Goal: Task Accomplishment & Management: Complete application form

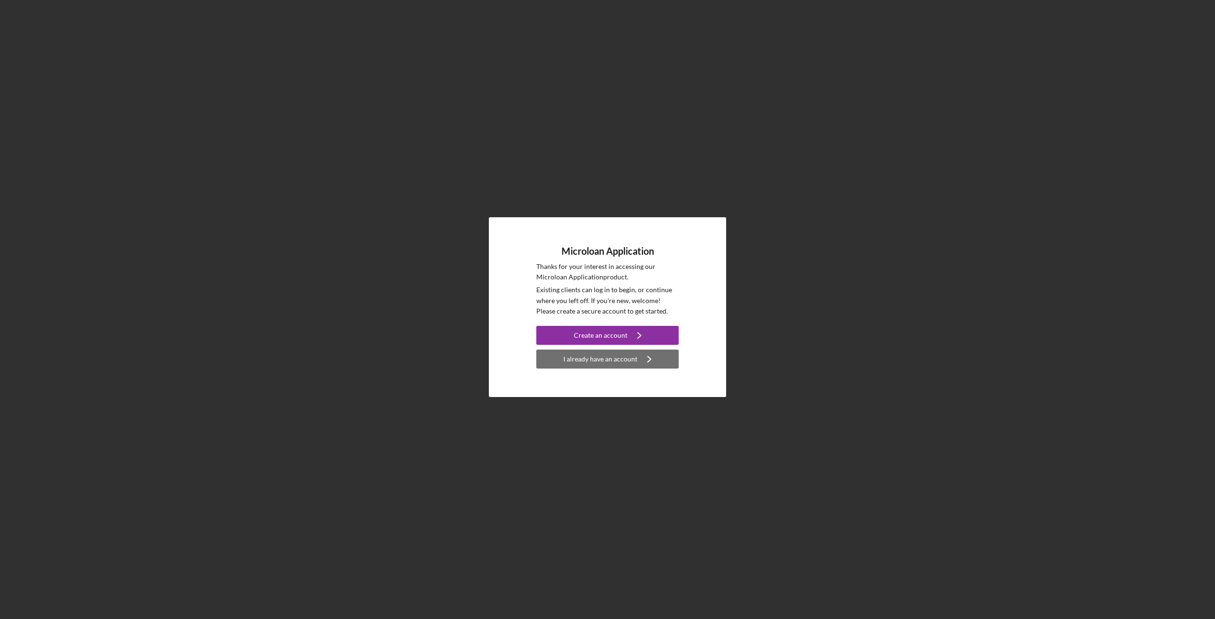
click at [611, 357] on div "I already have an account" at bounding box center [600, 359] width 74 height 19
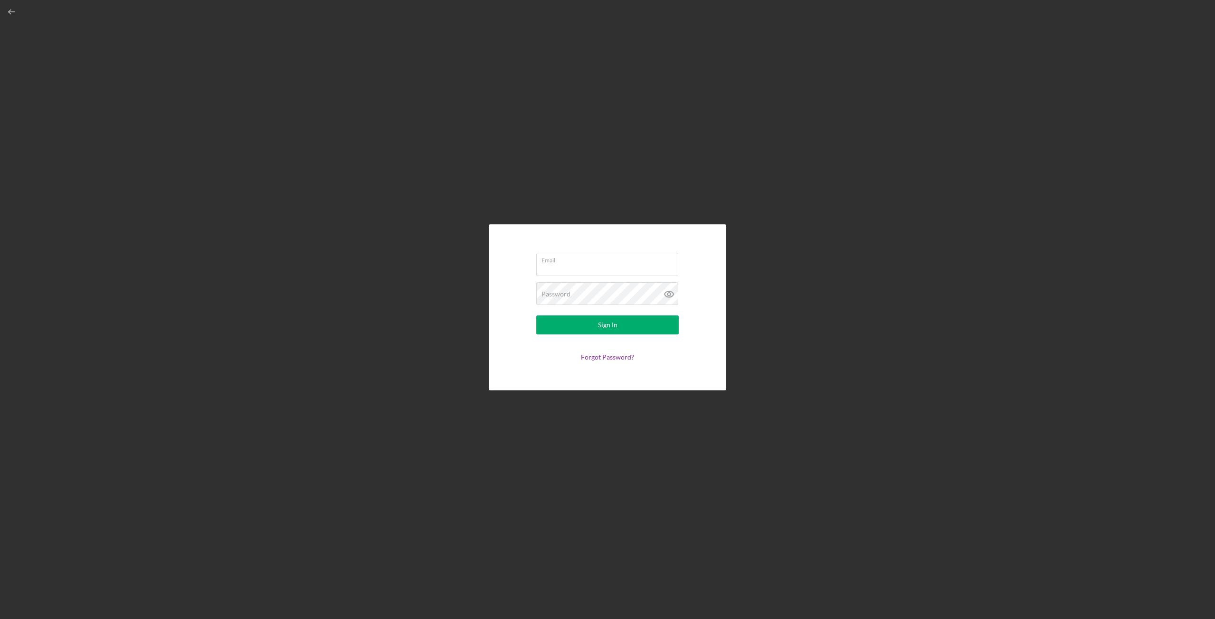
type input "[EMAIL_ADDRESS][DOMAIN_NAME]"
click at [583, 265] on input "[EMAIL_ADDRESS][DOMAIN_NAME]" at bounding box center [607, 264] width 142 height 23
click at [328, 264] on div "Email [EMAIL_ADDRESS][DOMAIN_NAME] Password Sign In Forgot Password?" at bounding box center [607, 307] width 1205 height 614
click at [582, 324] on button "Sign In" at bounding box center [607, 325] width 142 height 19
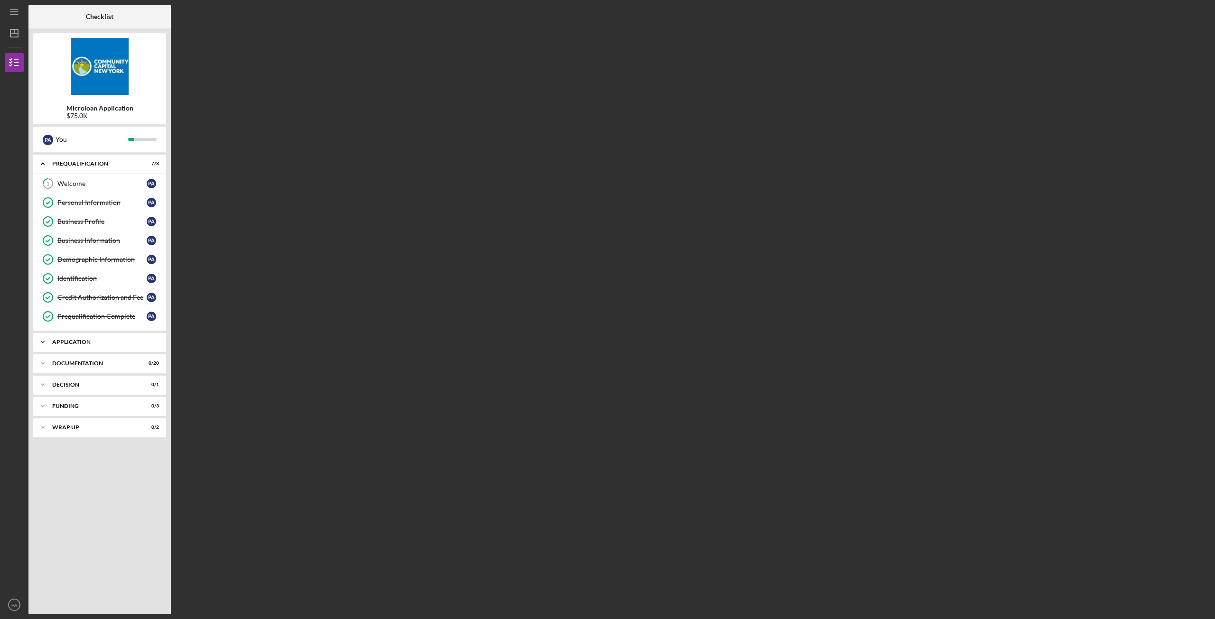
click at [104, 341] on div "Application" at bounding box center [103, 342] width 102 height 6
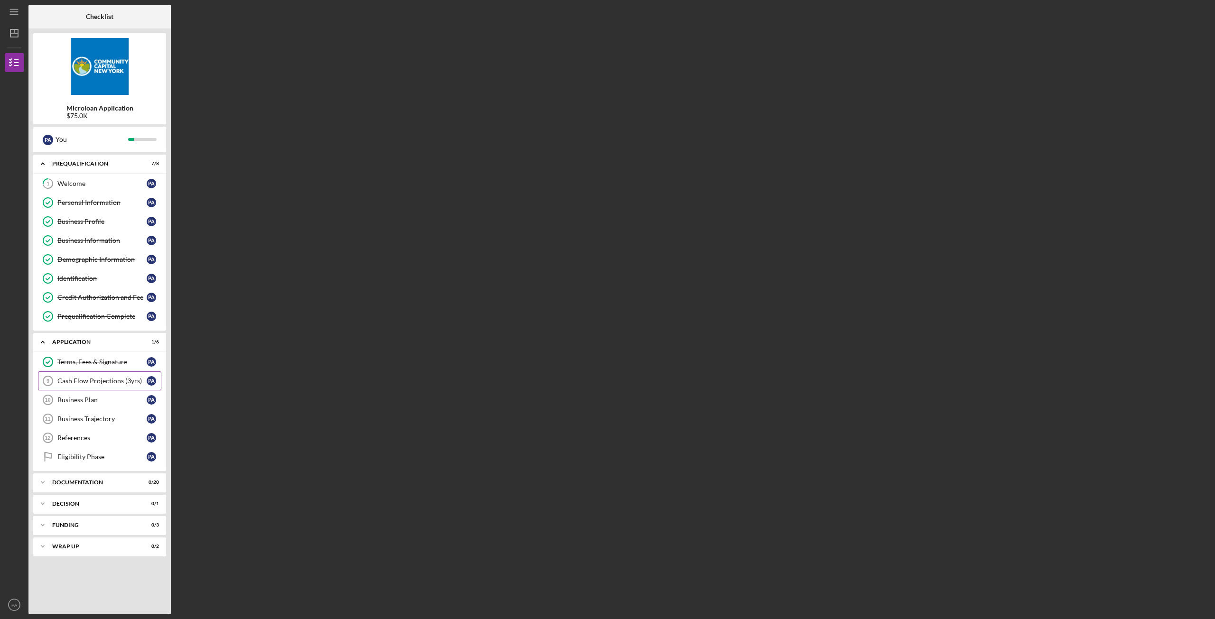
click at [93, 382] on div "Cash Flow Projections (3yrs)" at bounding box center [101, 381] width 89 height 8
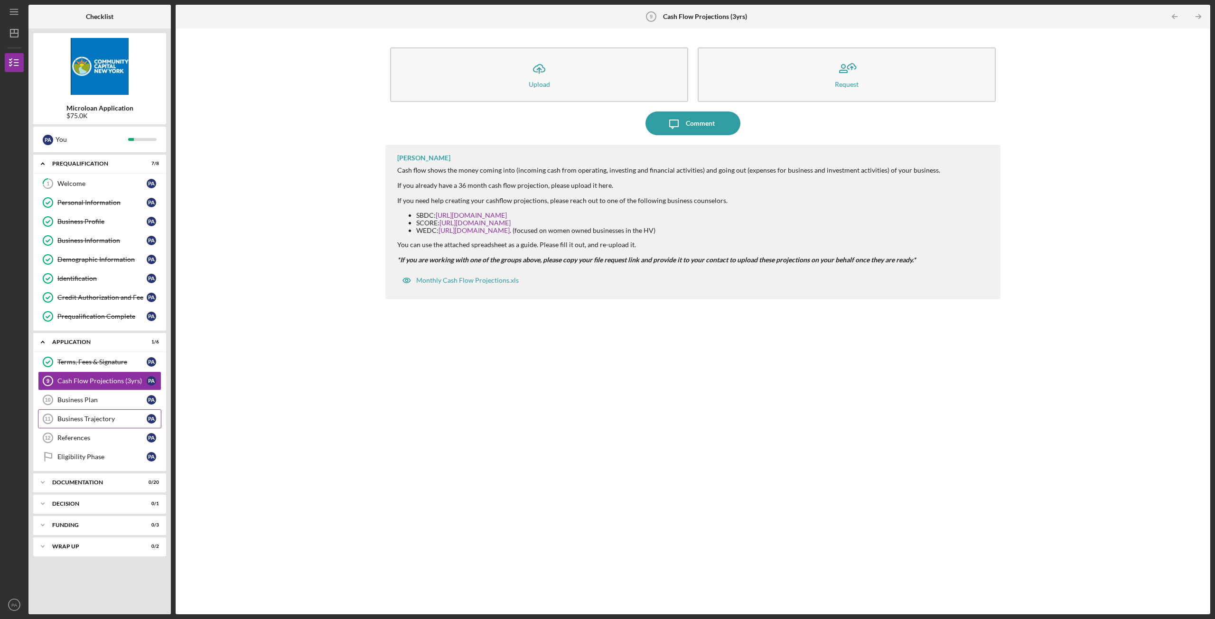
click at [105, 422] on div "Business Trajectory" at bounding box center [101, 419] width 89 height 8
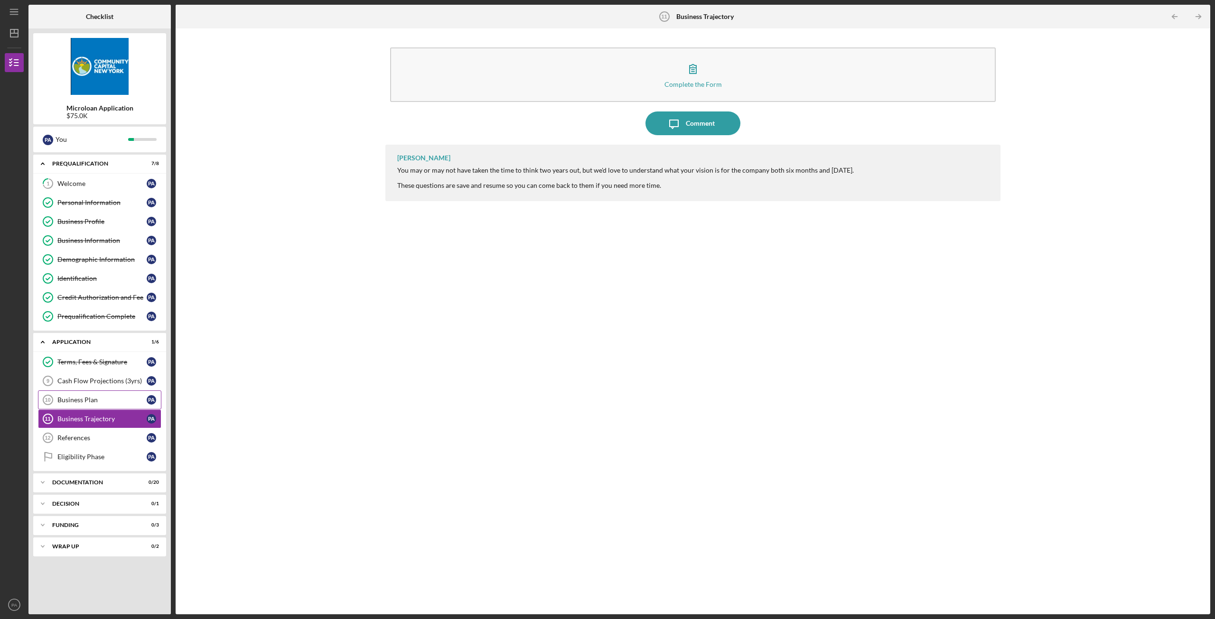
click at [105, 404] on link "Business Plan 10 Business Plan P A" at bounding box center [99, 399] width 123 height 19
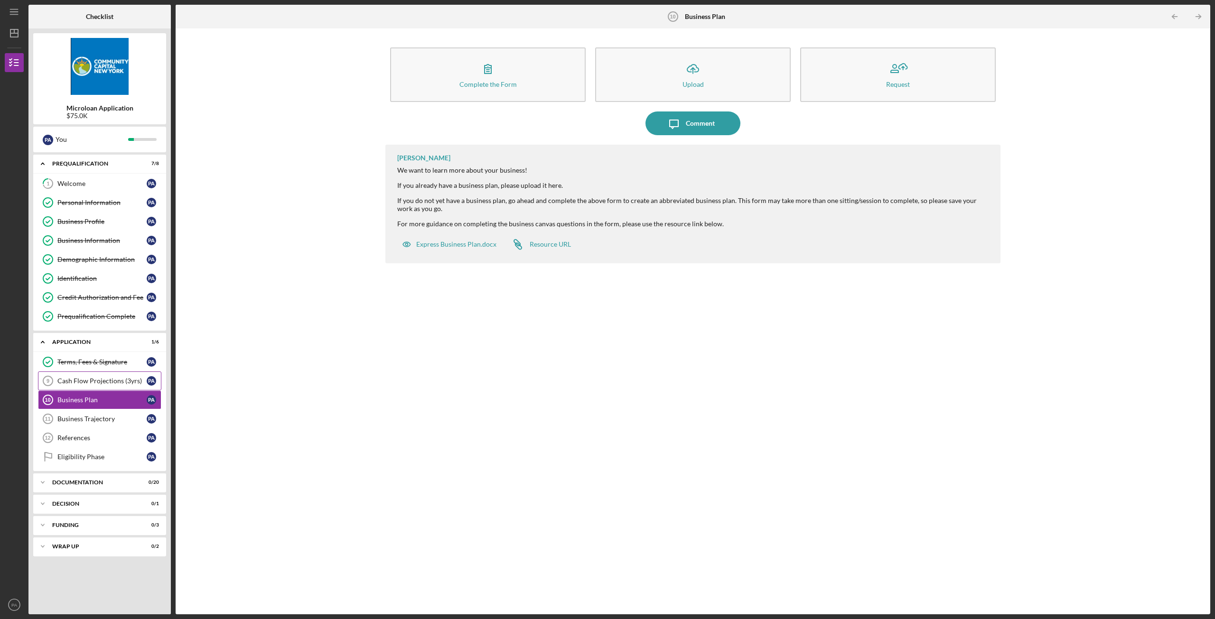
click at [105, 383] on div "Cash Flow Projections (3yrs)" at bounding box center [101, 381] width 89 height 8
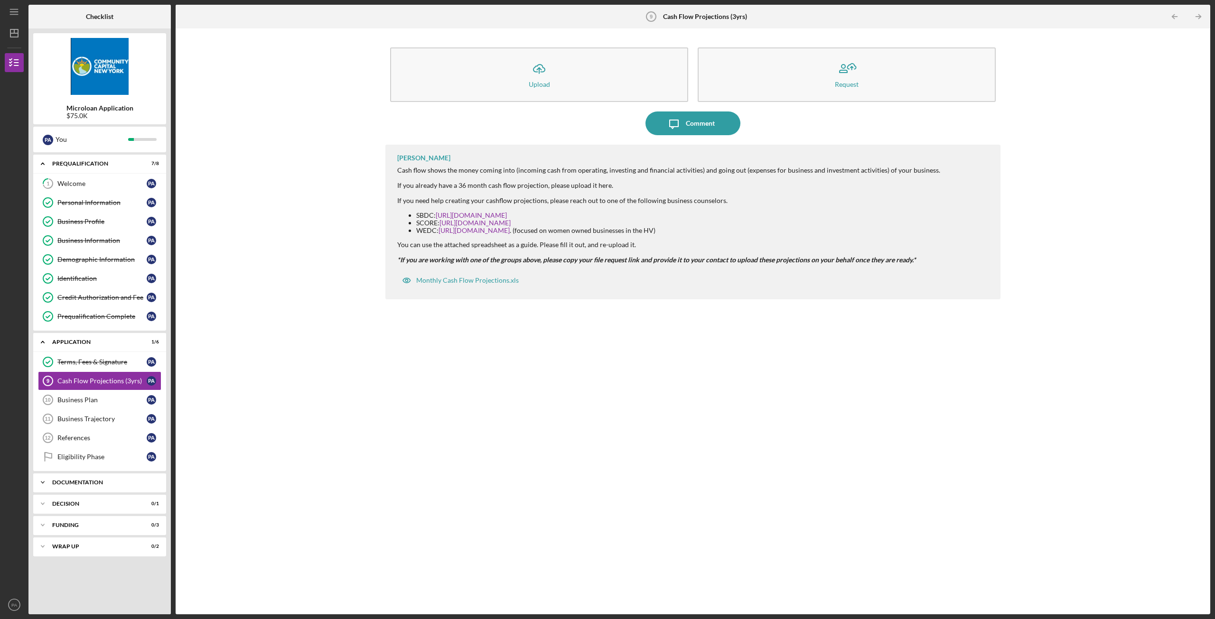
click at [101, 484] on div "Documentation" at bounding box center [103, 483] width 102 height 6
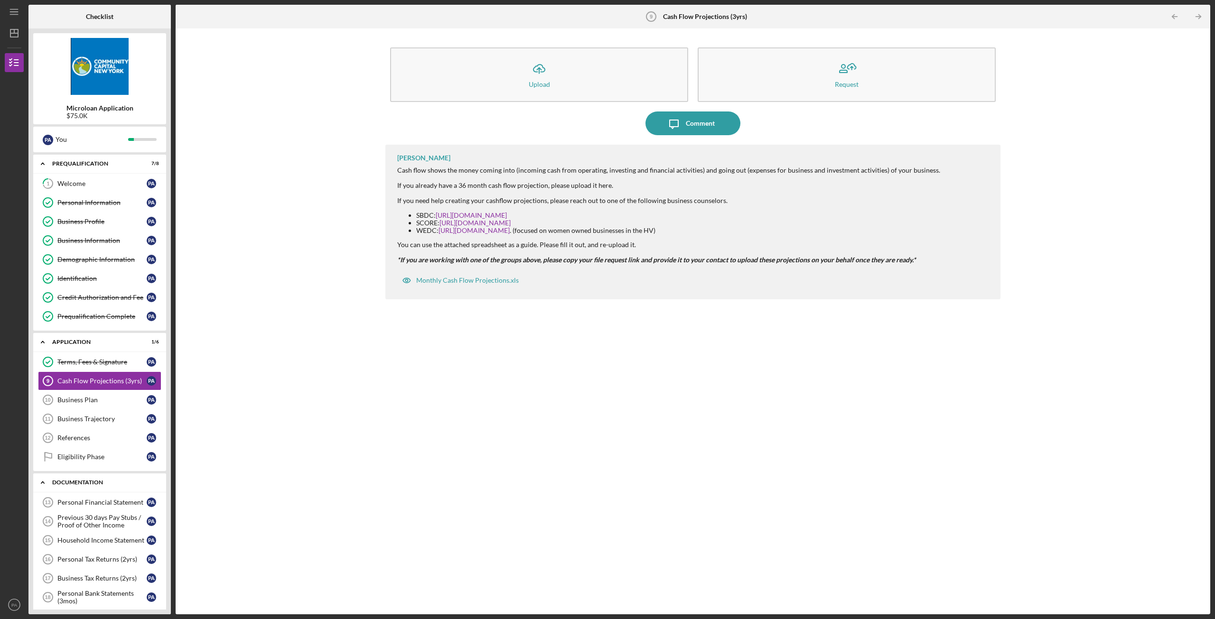
click at [101, 482] on div "Documentation" at bounding box center [103, 483] width 102 height 6
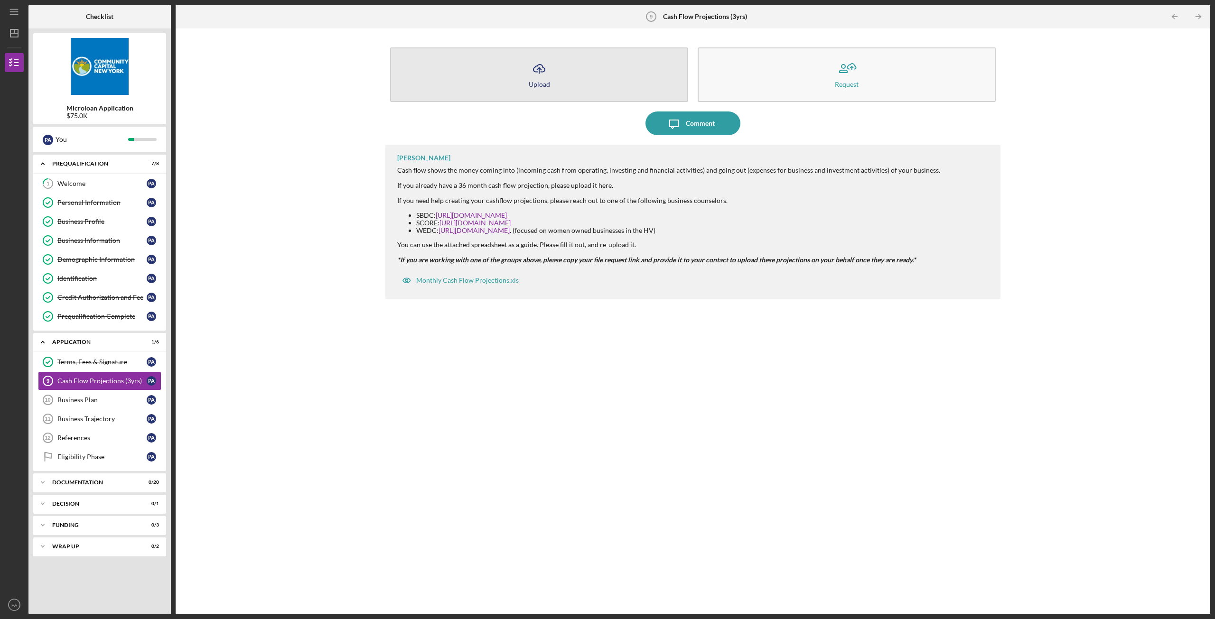
click at [642, 66] on button "Icon/Upload Upload" at bounding box center [539, 74] width 298 height 55
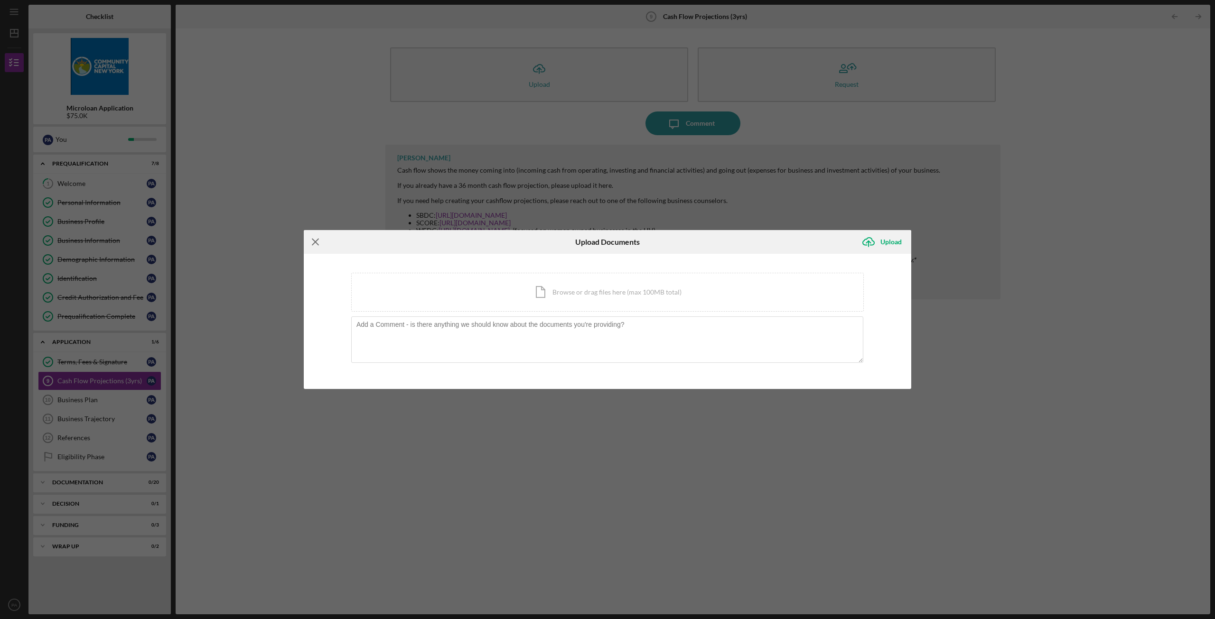
click at [315, 242] on line at bounding box center [315, 242] width 6 height 6
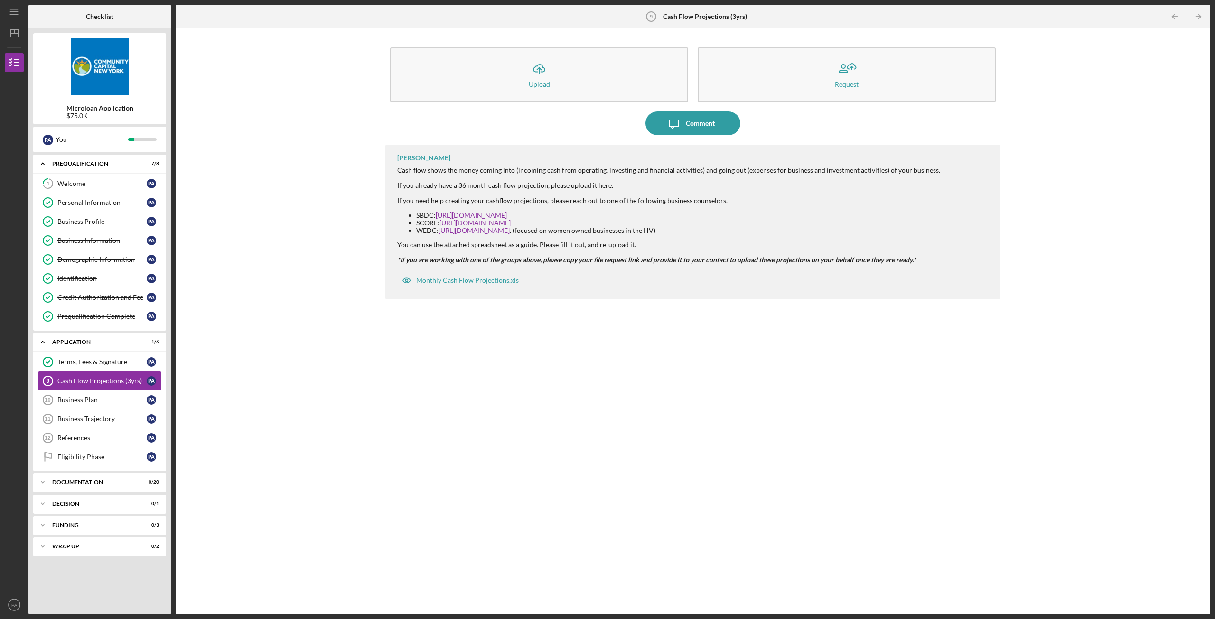
click at [118, 381] on div "Cash Flow Projections (3yrs)" at bounding box center [101, 381] width 89 height 8
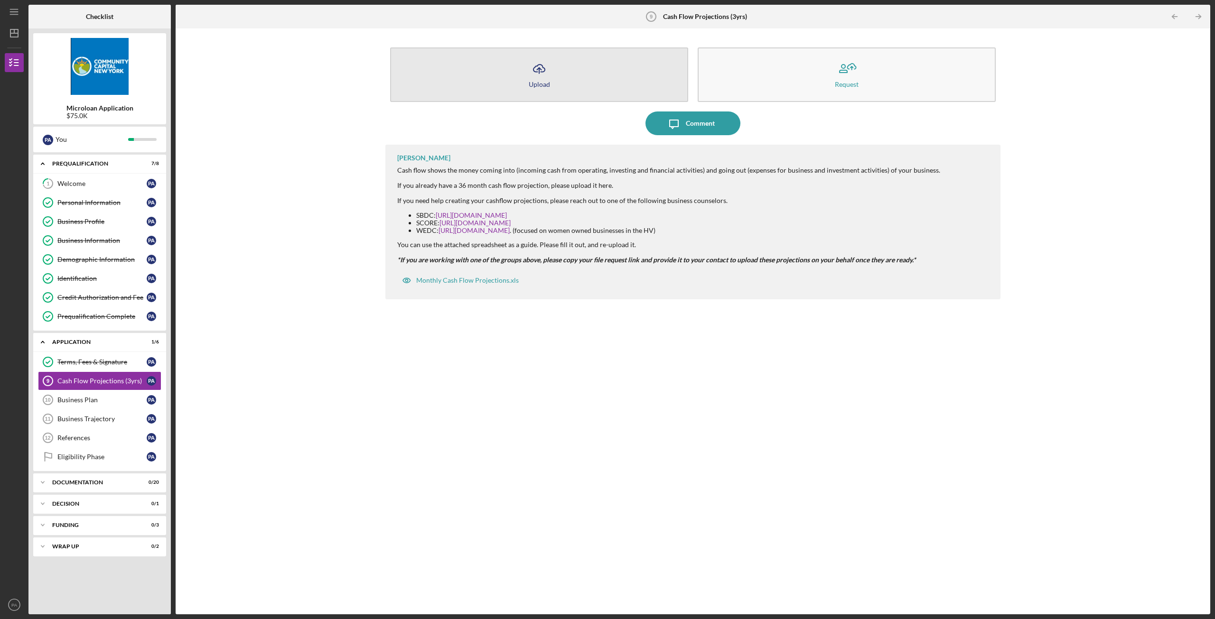
click at [562, 75] on button "Icon/Upload Upload" at bounding box center [539, 74] width 298 height 55
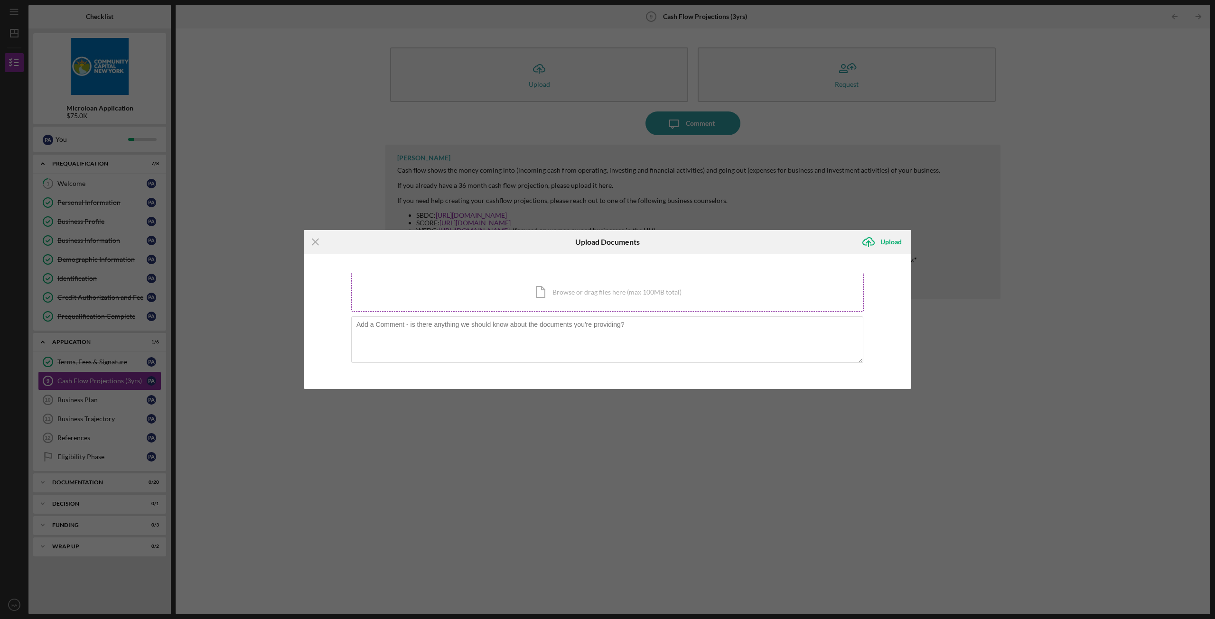
click at [576, 299] on div "Icon/Document Browse or drag files here (max 100MB total) Tap to choose files o…" at bounding box center [607, 292] width 512 height 39
click at [898, 243] on div "Upload" at bounding box center [890, 241] width 21 height 19
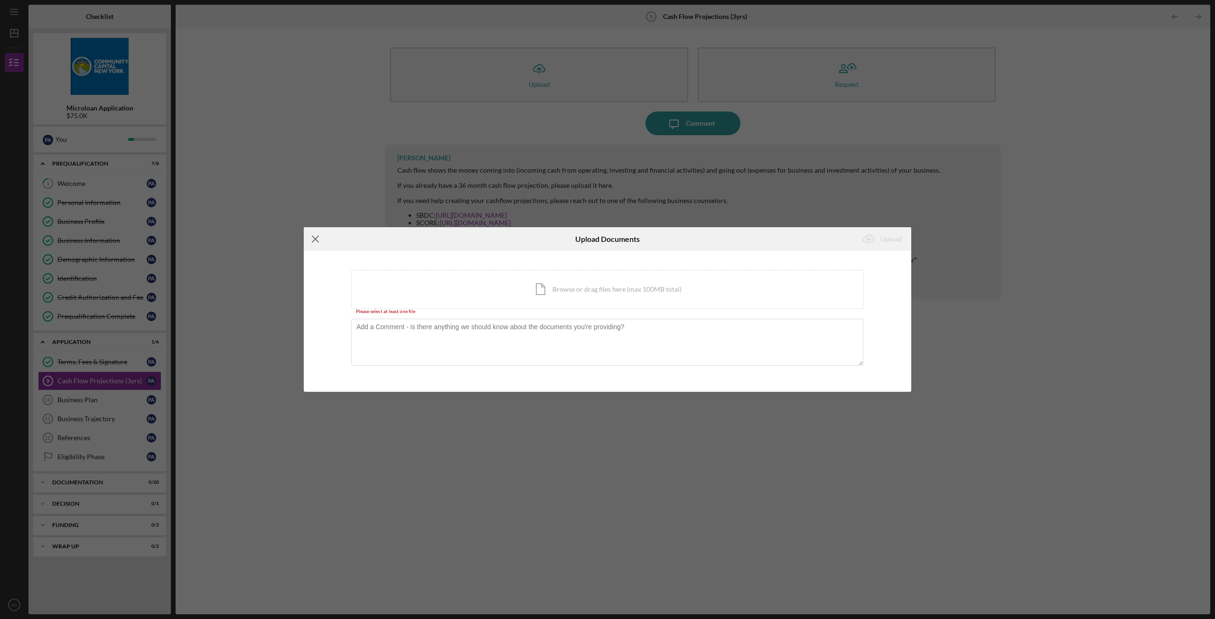
click at [314, 240] on icon "Icon/Menu Close" at bounding box center [316, 239] width 24 height 24
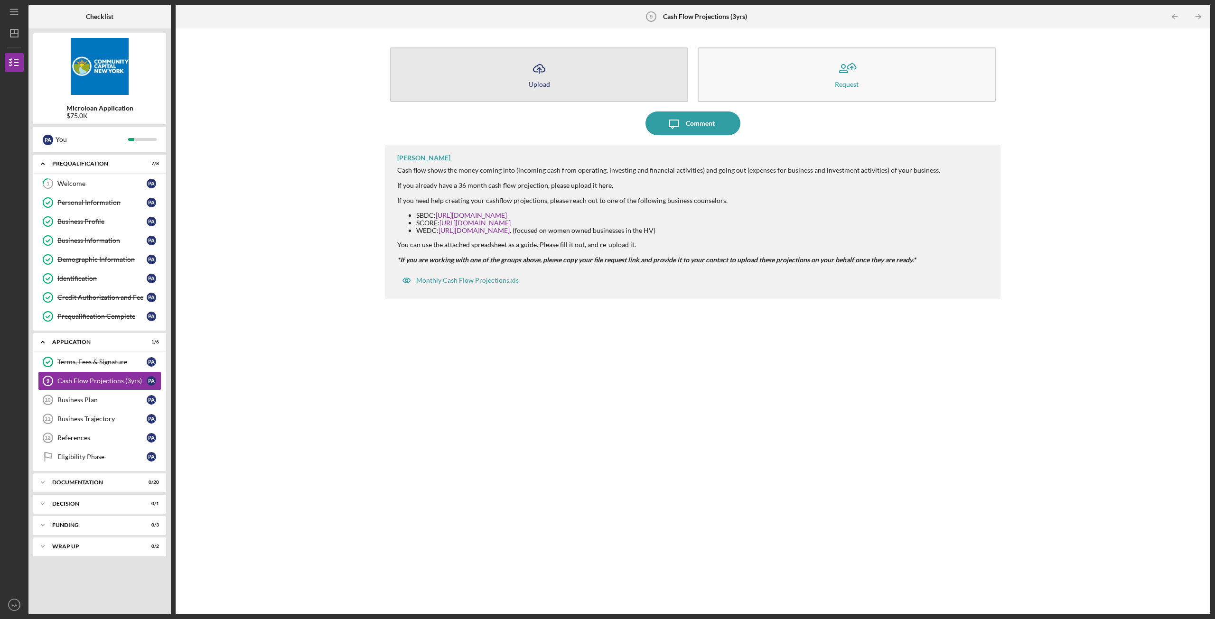
click at [570, 74] on button "Icon/Upload Upload" at bounding box center [539, 74] width 298 height 55
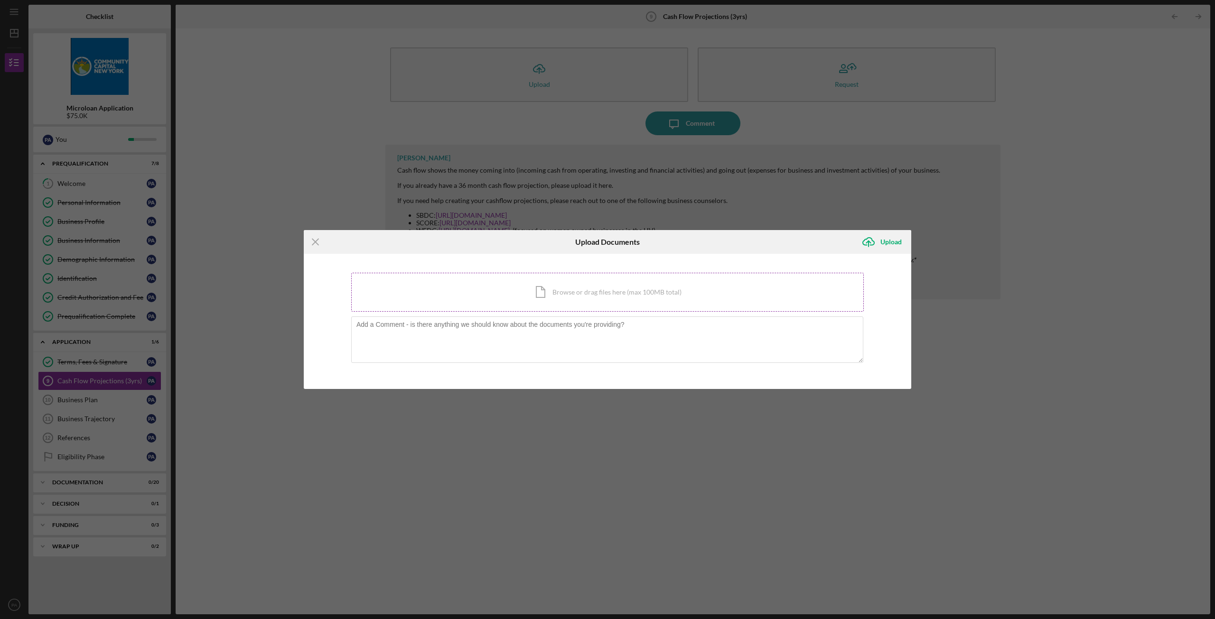
click at [583, 288] on div "Icon/Document Browse or drag files here (max 100MB total) Tap to choose files o…" at bounding box center [607, 292] width 512 height 39
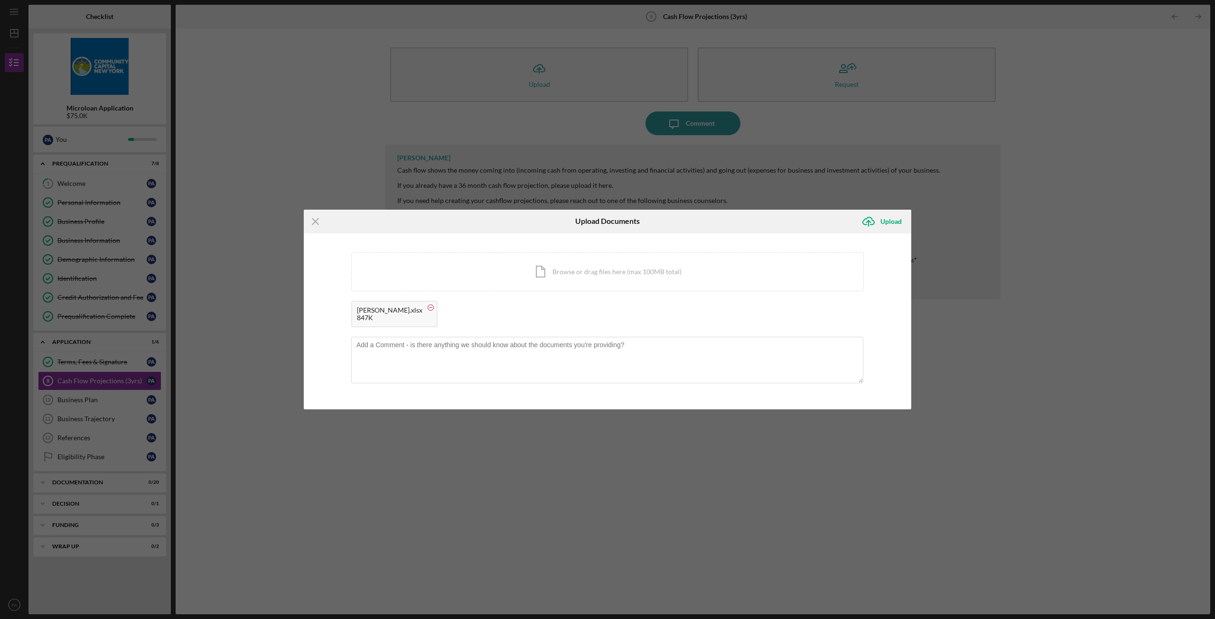
click at [428, 309] on circle at bounding box center [431, 308] width 6 height 6
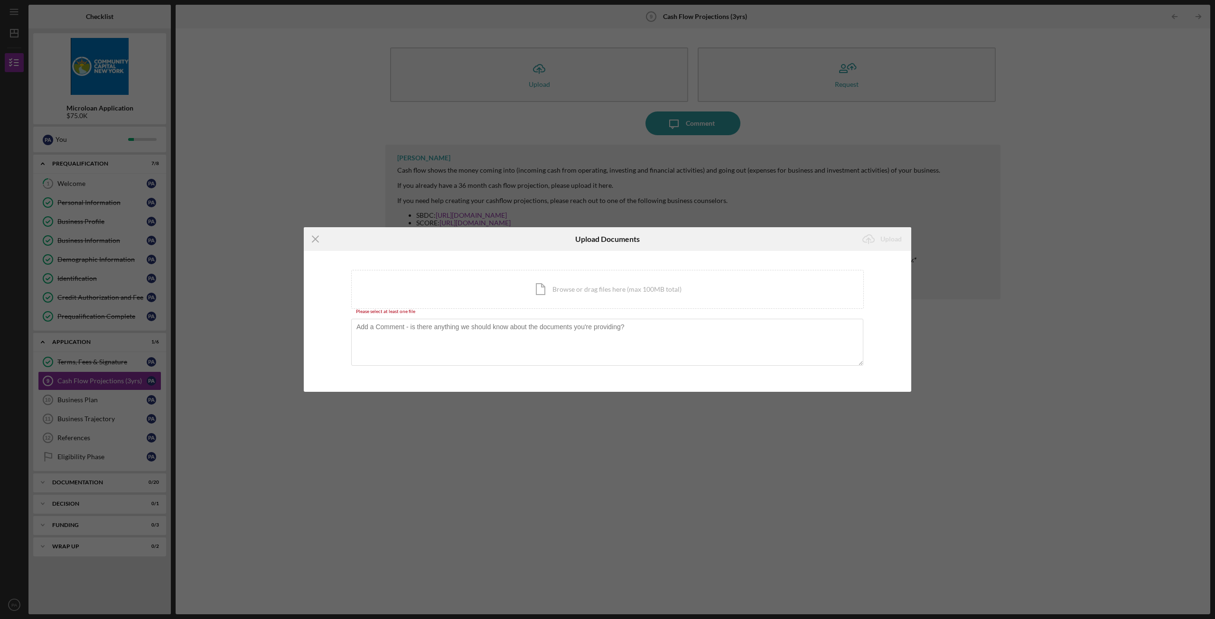
click at [311, 238] on icon "Icon/Menu Close" at bounding box center [316, 239] width 24 height 24
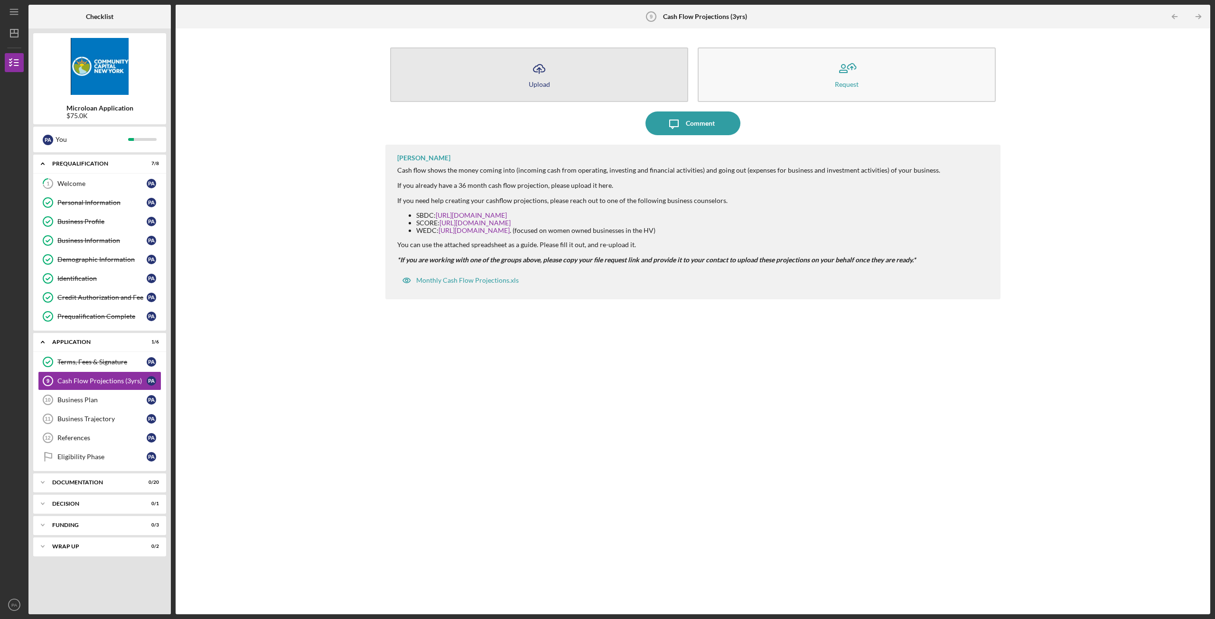
click at [595, 63] on button "Icon/Upload Upload" at bounding box center [539, 74] width 298 height 55
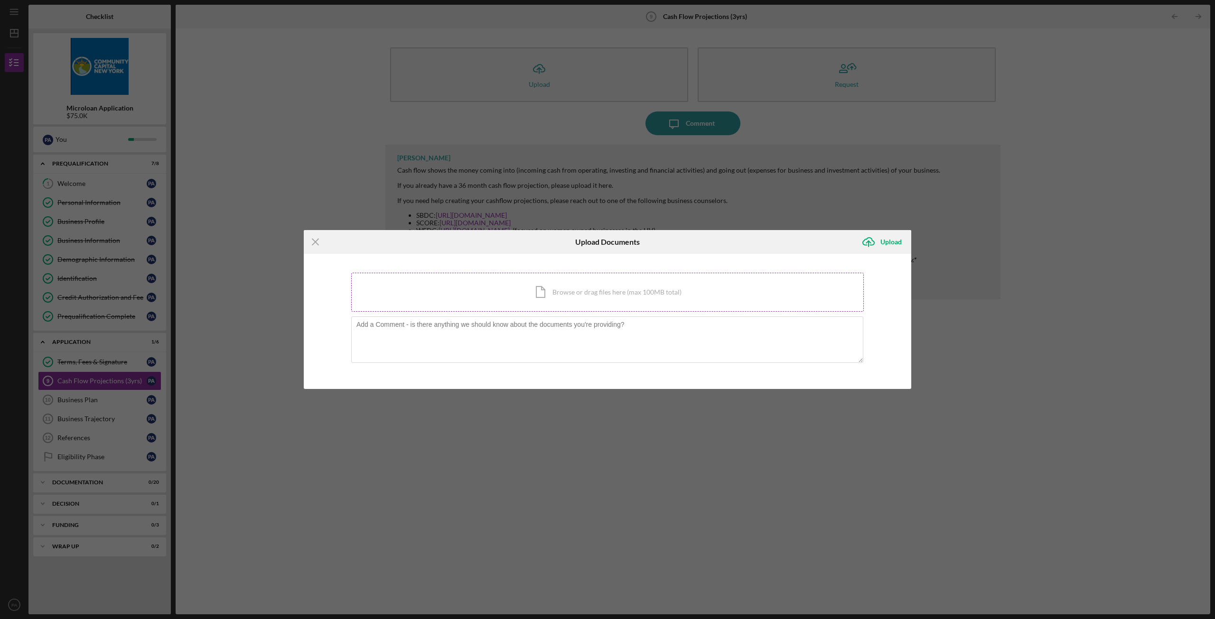
click at [588, 287] on div "Icon/Document Browse or drag files here (max 100MB total) Tap to choose files o…" at bounding box center [607, 292] width 512 height 39
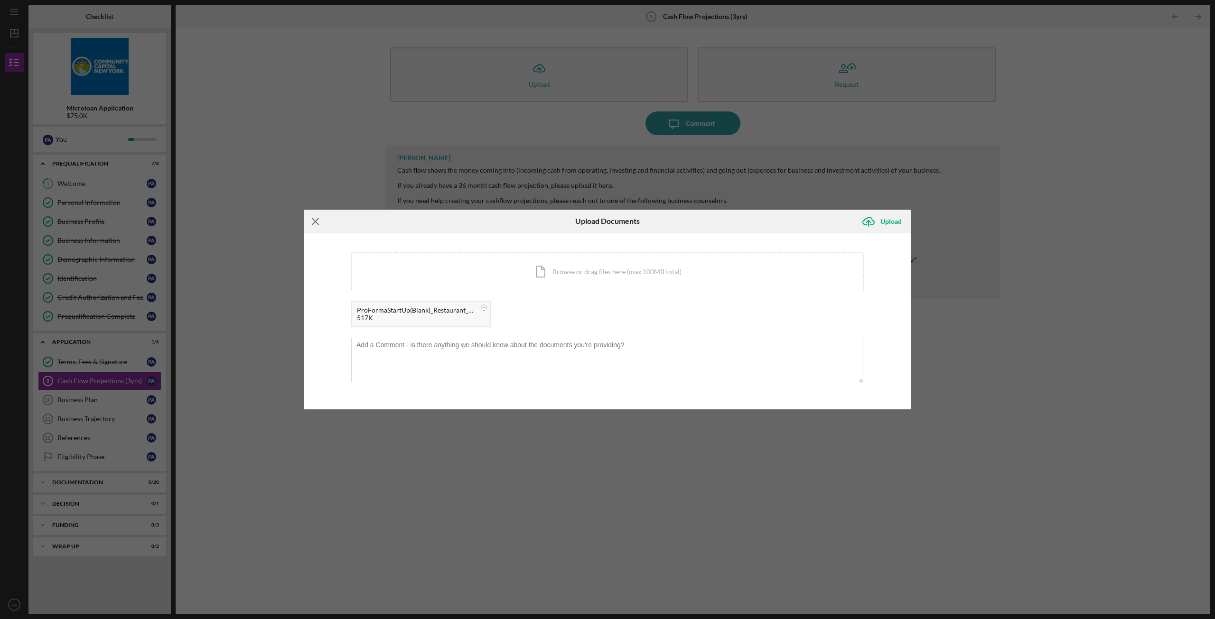
click at [316, 219] on icon "Icon/Menu Close" at bounding box center [316, 222] width 24 height 24
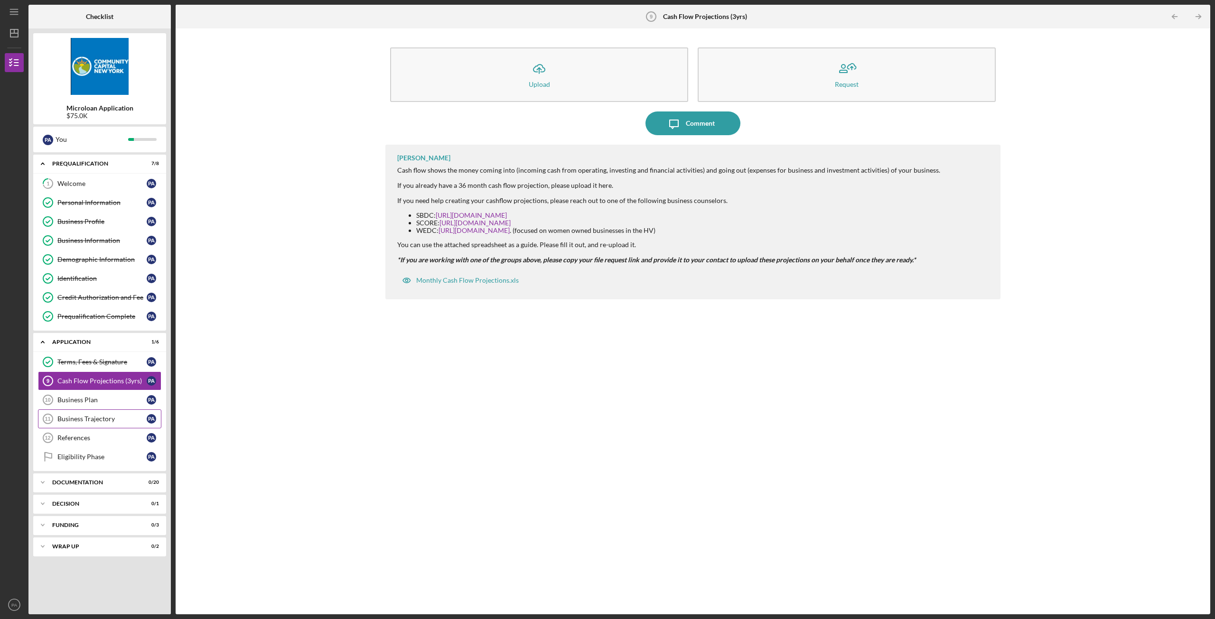
click at [73, 418] on div "Business Trajectory" at bounding box center [101, 419] width 89 height 8
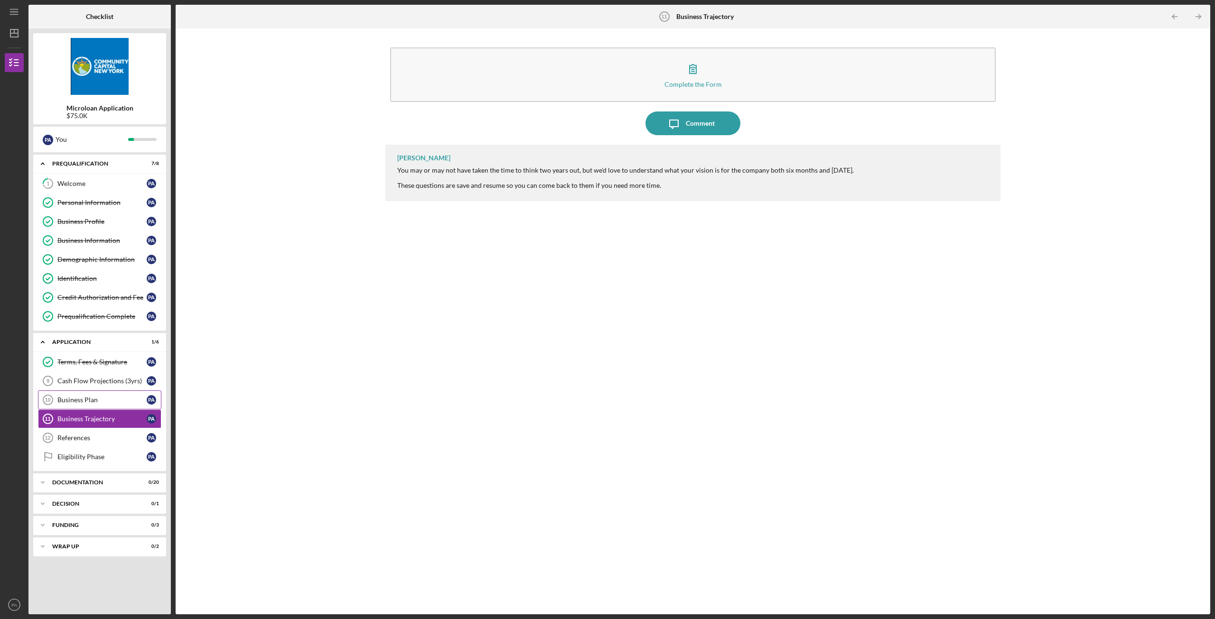
click at [81, 395] on link "Business Plan 10 Business Plan P A" at bounding box center [99, 399] width 123 height 19
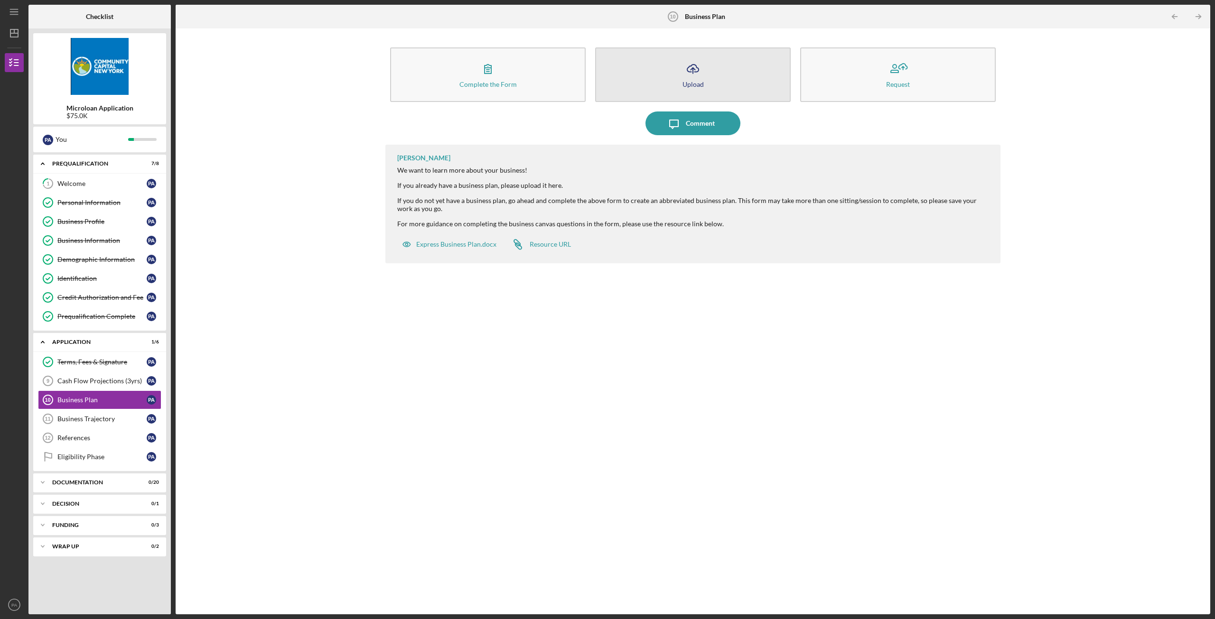
click at [652, 62] on button "Icon/Upload Upload" at bounding box center [692, 74] width 195 height 55
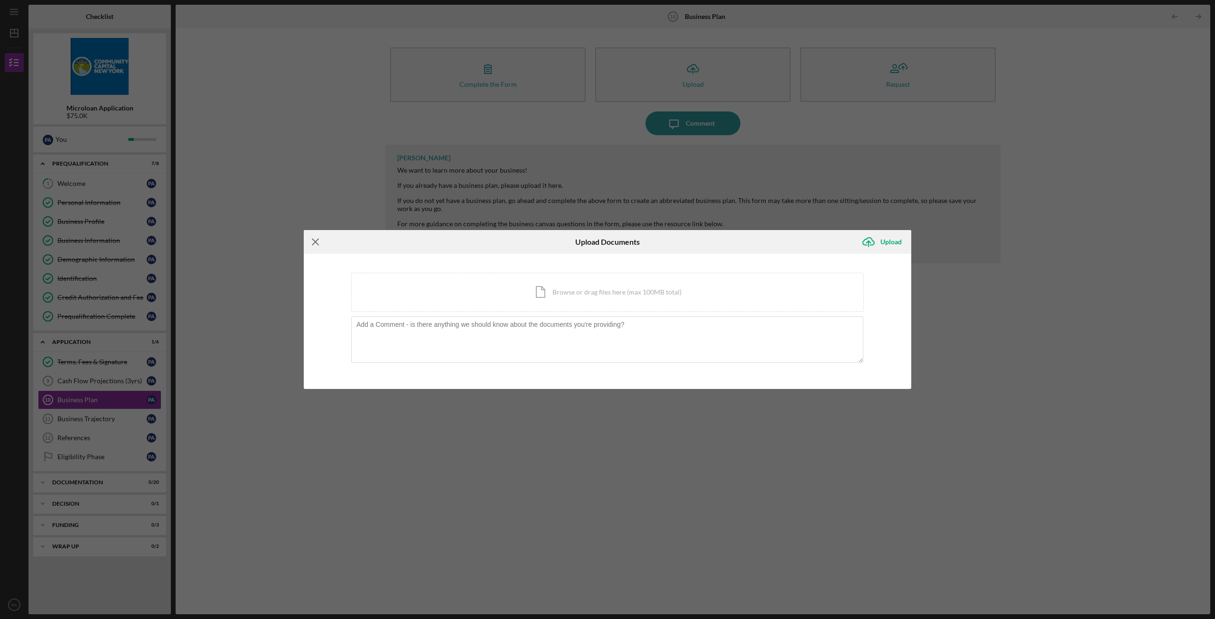
click at [317, 237] on icon "Icon/Menu Close" at bounding box center [316, 242] width 24 height 24
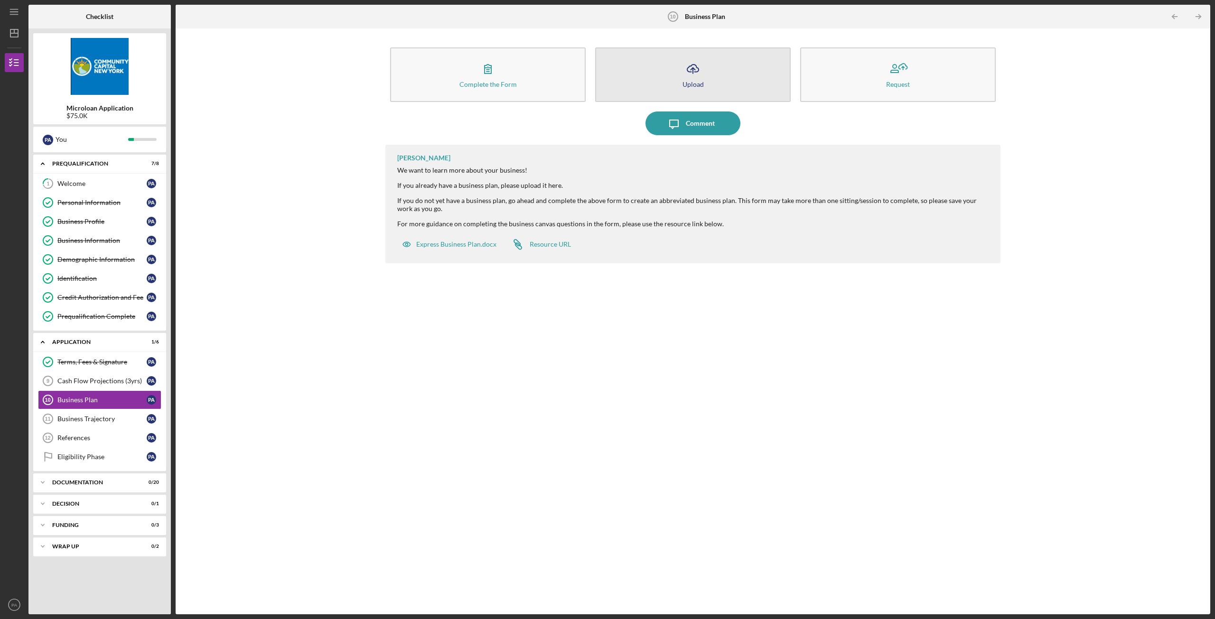
click at [708, 64] on button "Icon/Upload Upload" at bounding box center [692, 74] width 195 height 55
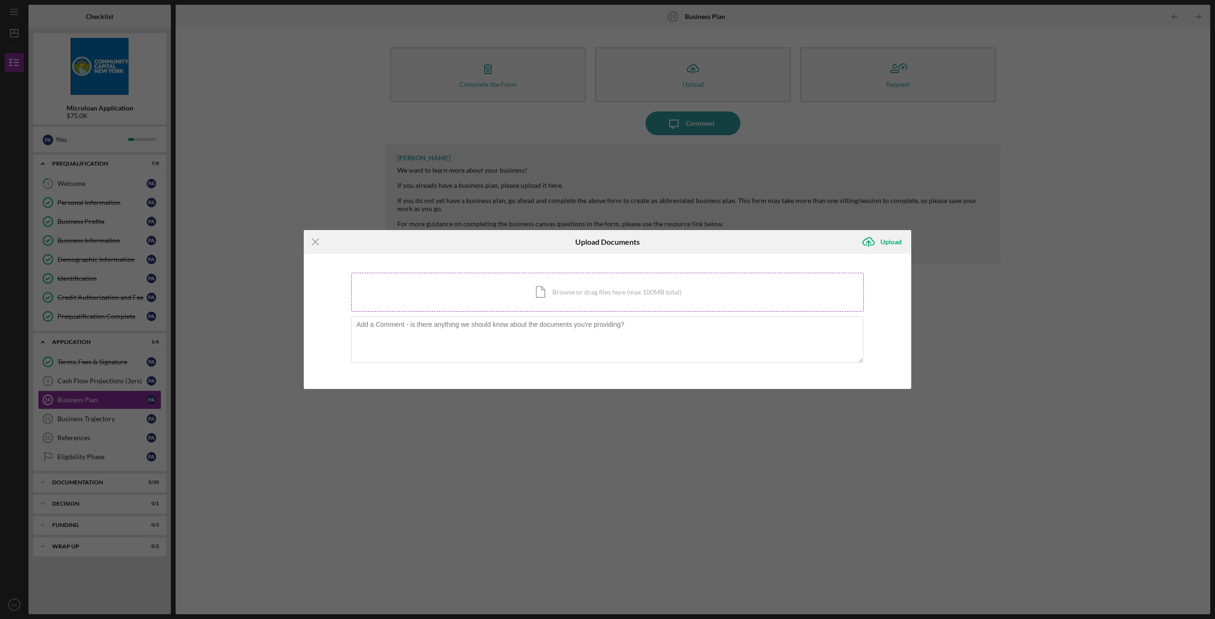
click at [561, 293] on div "Icon/Document Browse or drag files here (max 100MB total) Tap to choose files o…" at bounding box center [607, 292] width 512 height 39
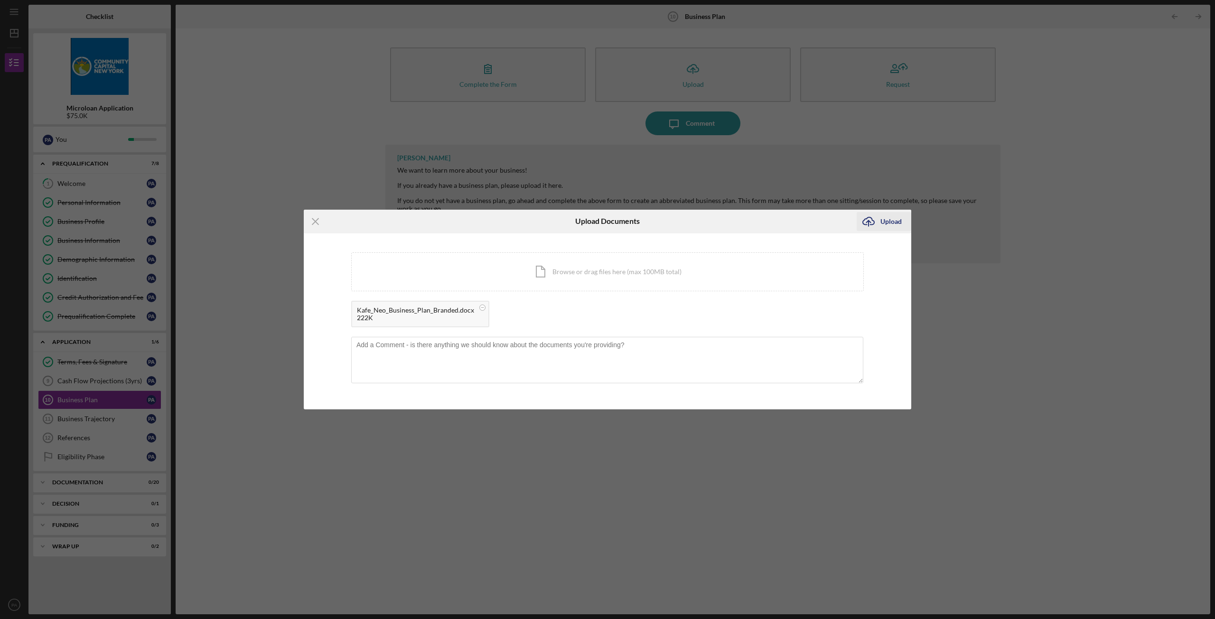
click at [883, 222] on div "Upload" at bounding box center [890, 221] width 21 height 19
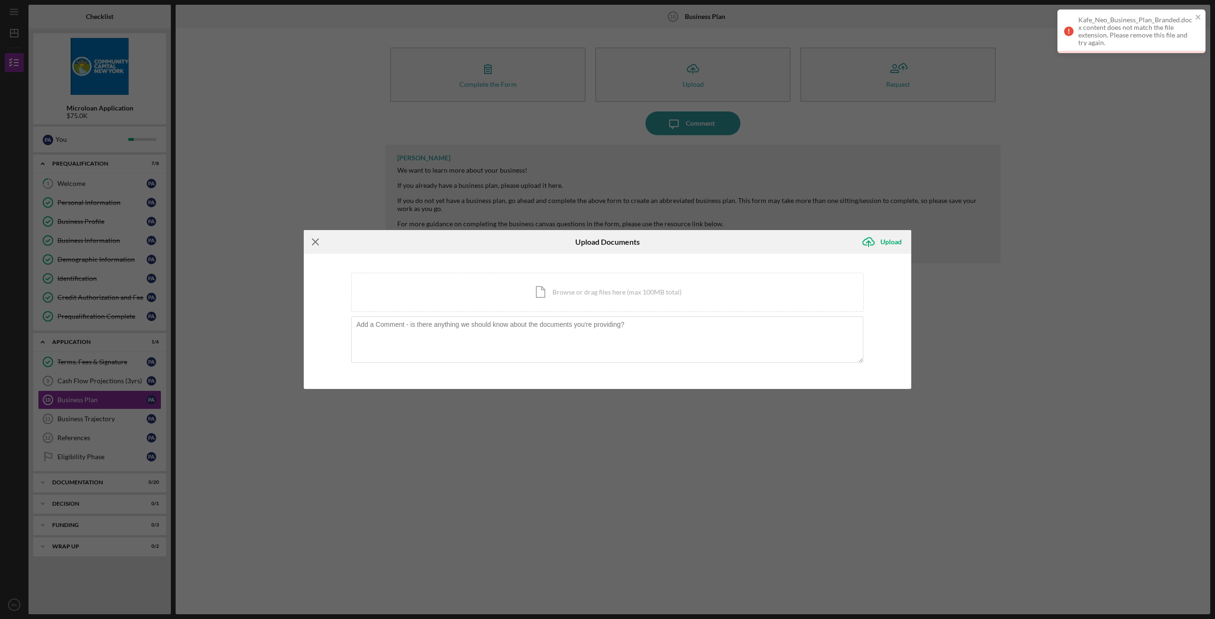
click at [317, 238] on icon "Icon/Menu Close" at bounding box center [316, 242] width 24 height 24
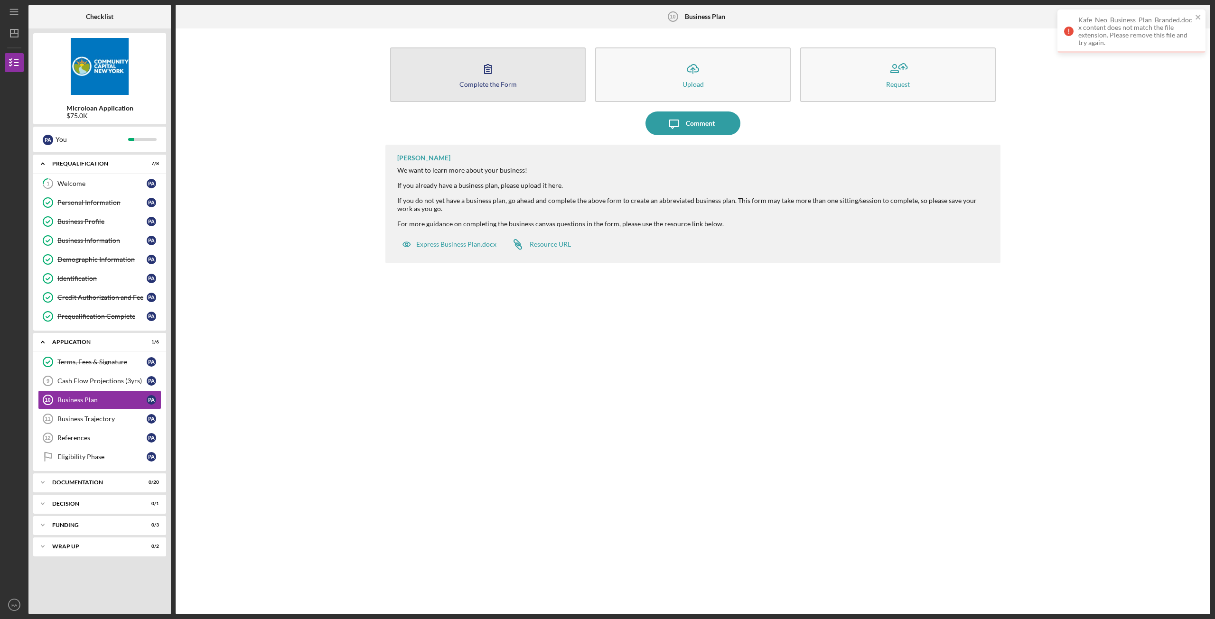
click at [503, 81] on div "Complete the Form" at bounding box center [487, 84] width 57 height 7
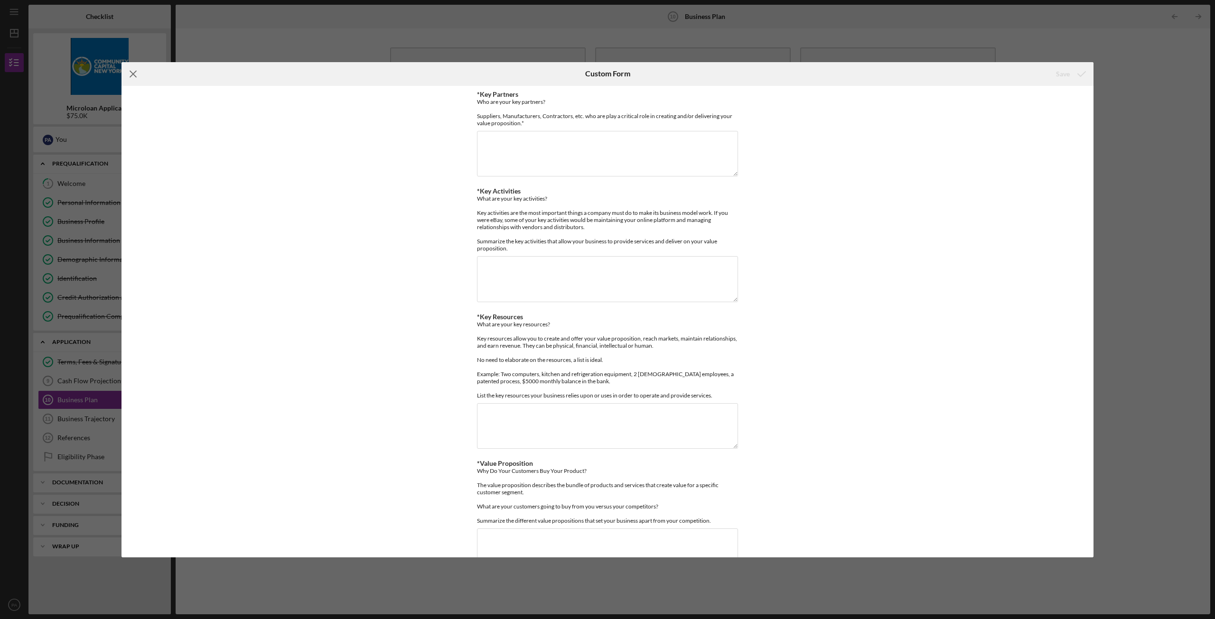
click at [136, 71] on line at bounding box center [133, 74] width 6 height 6
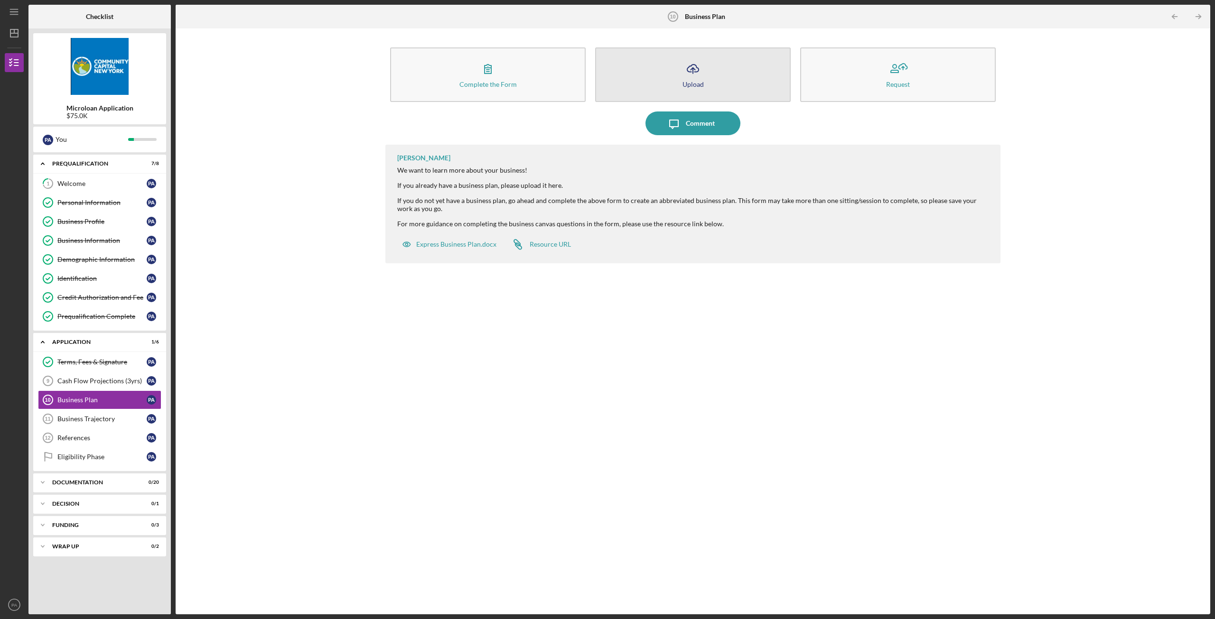
click at [673, 80] on button "Icon/Upload Upload" at bounding box center [692, 74] width 195 height 55
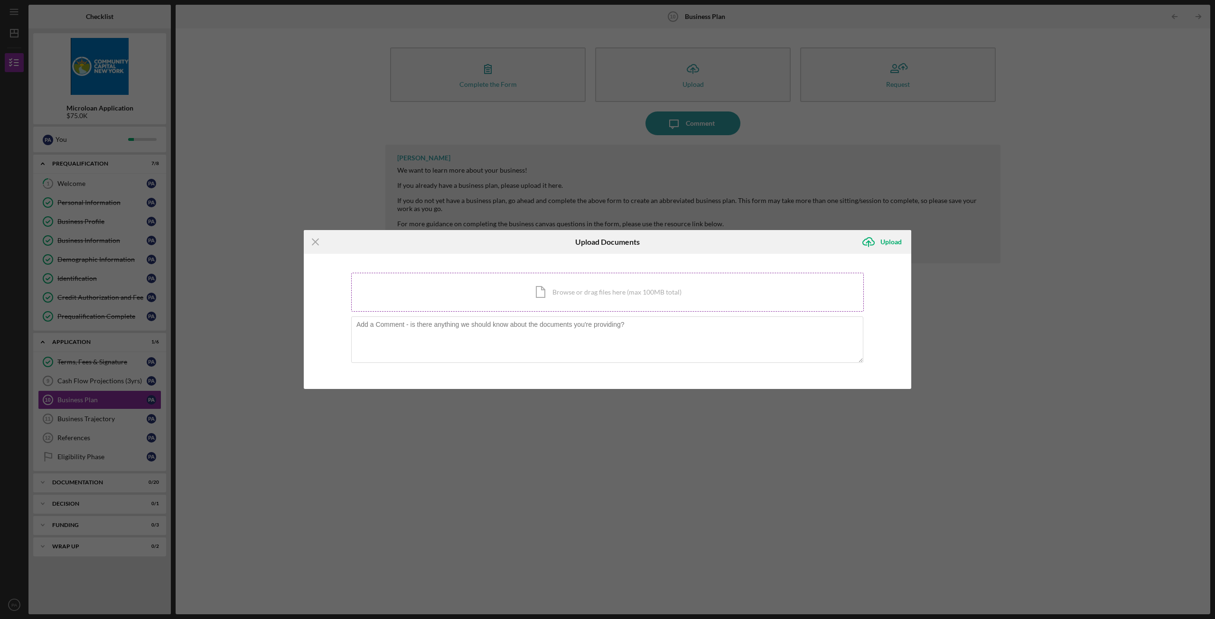
click at [599, 299] on div "Icon/Document Browse or drag files here (max 100MB total) Tap to choose files o…" at bounding box center [607, 292] width 512 height 39
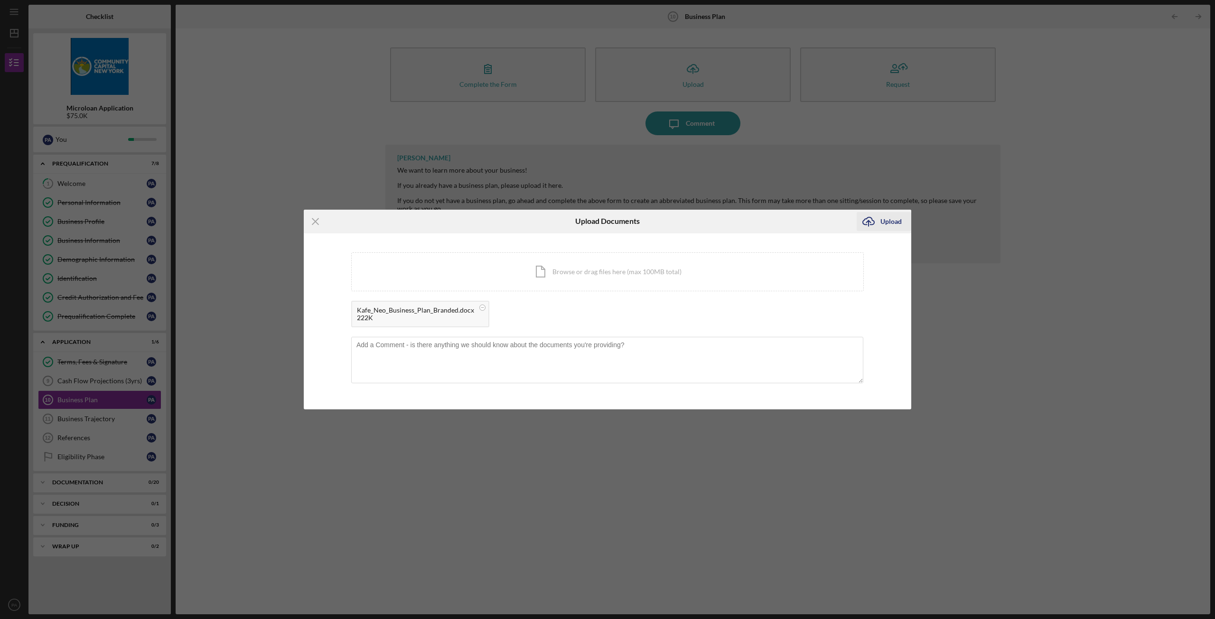
click at [877, 220] on icon "Icon/Upload" at bounding box center [868, 222] width 24 height 24
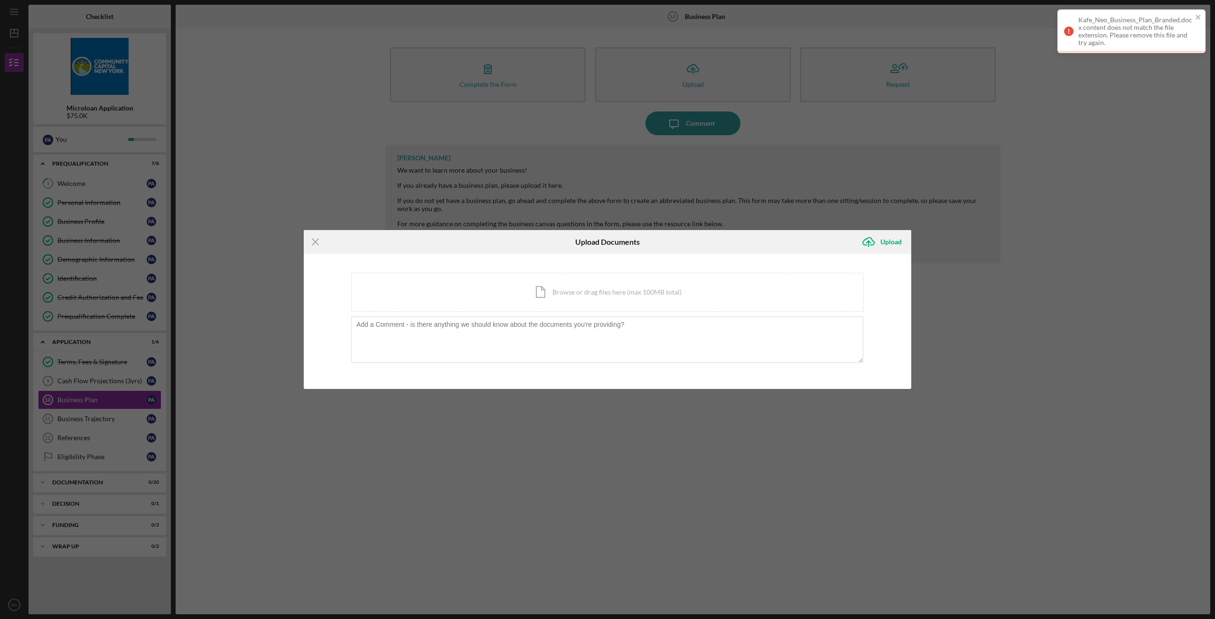
click at [1146, 43] on div "Kafe_Neo_Business_Plan_Branded.docx content does not match the file extension. …" at bounding box center [1135, 31] width 114 height 30
click at [318, 242] on icon "Icon/Menu Close" at bounding box center [316, 242] width 24 height 24
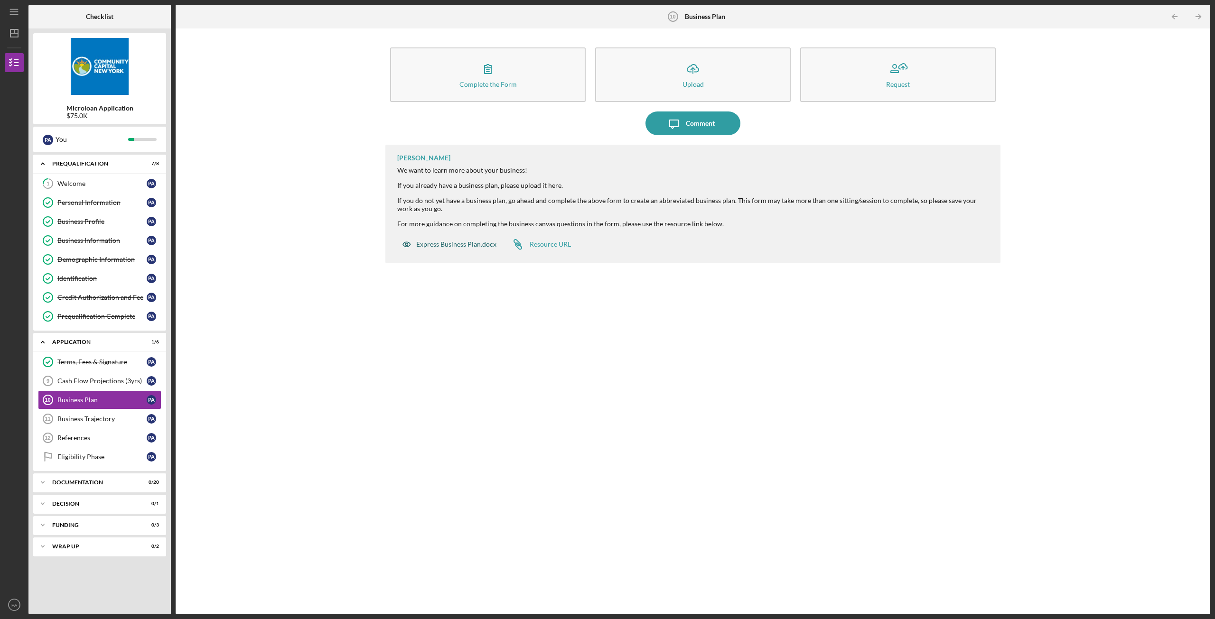
click at [471, 243] on div "Express Business Plan.docx" at bounding box center [456, 245] width 80 height 8
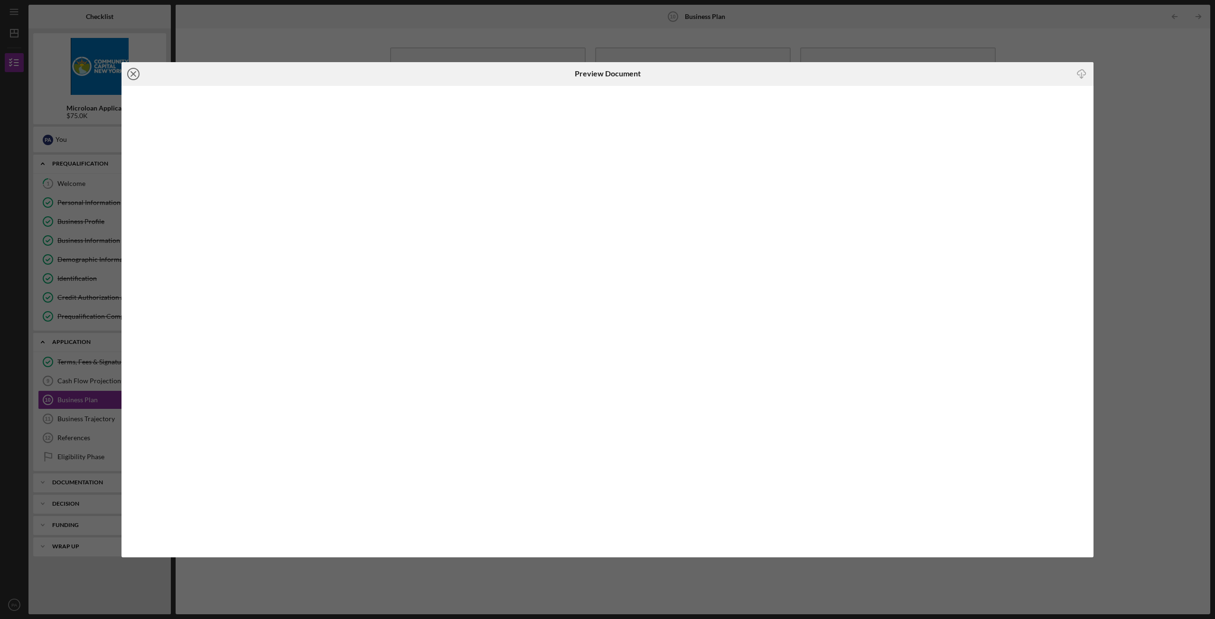
click at [133, 73] on icon "Icon/Close" at bounding box center [133, 74] width 24 height 24
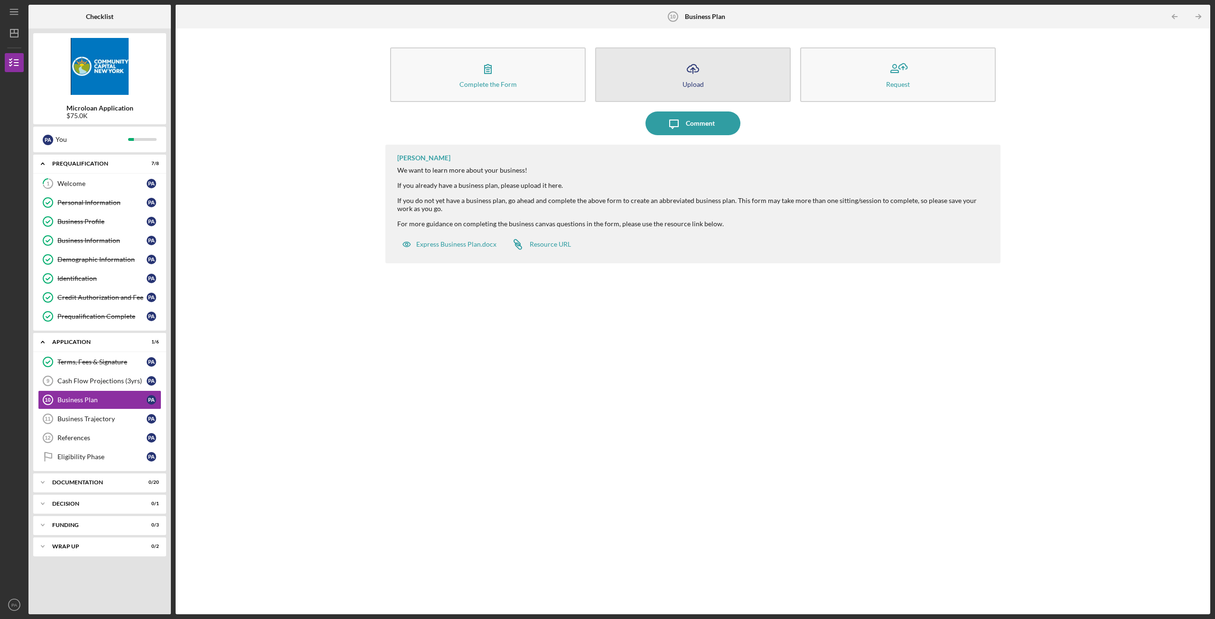
click at [713, 70] on button "Icon/Upload Upload" at bounding box center [692, 74] width 195 height 55
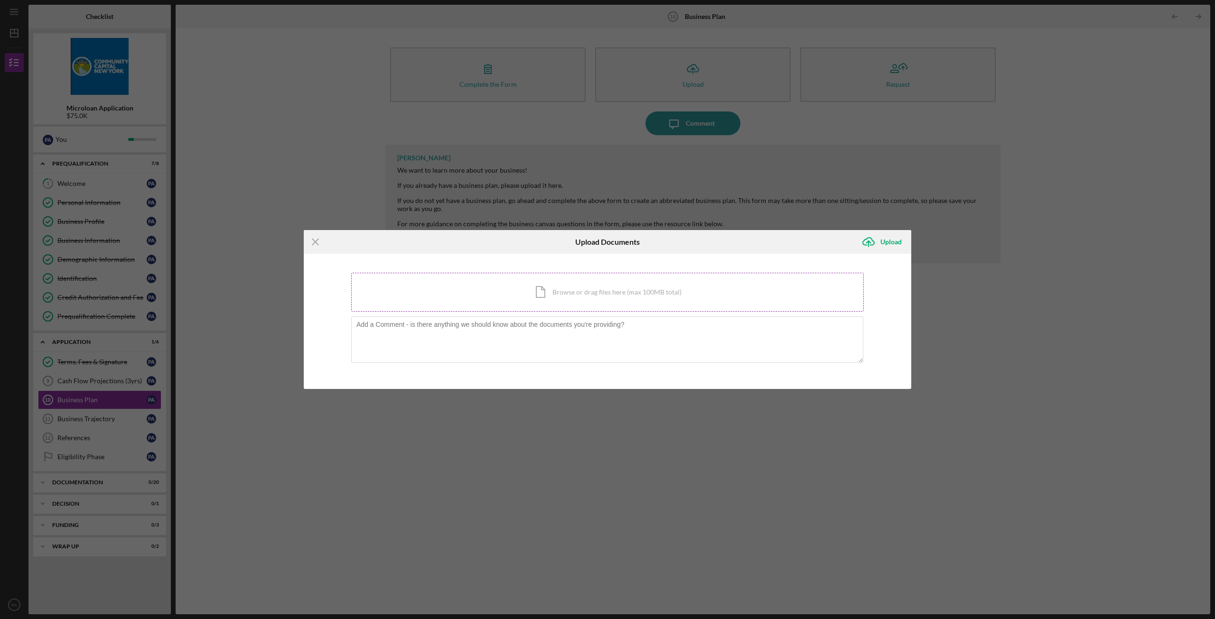
click at [596, 304] on div "Icon/Document Browse or drag files here (max 100MB total) Tap to choose files o…" at bounding box center [607, 292] width 512 height 39
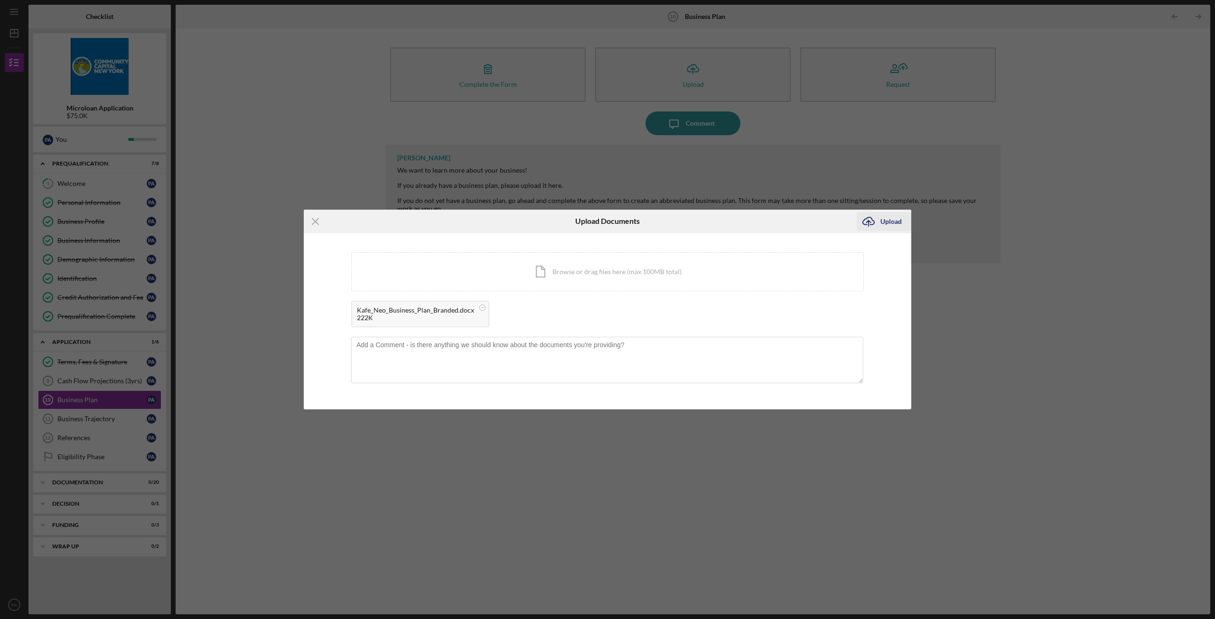
click at [887, 224] on div "Upload" at bounding box center [890, 221] width 21 height 19
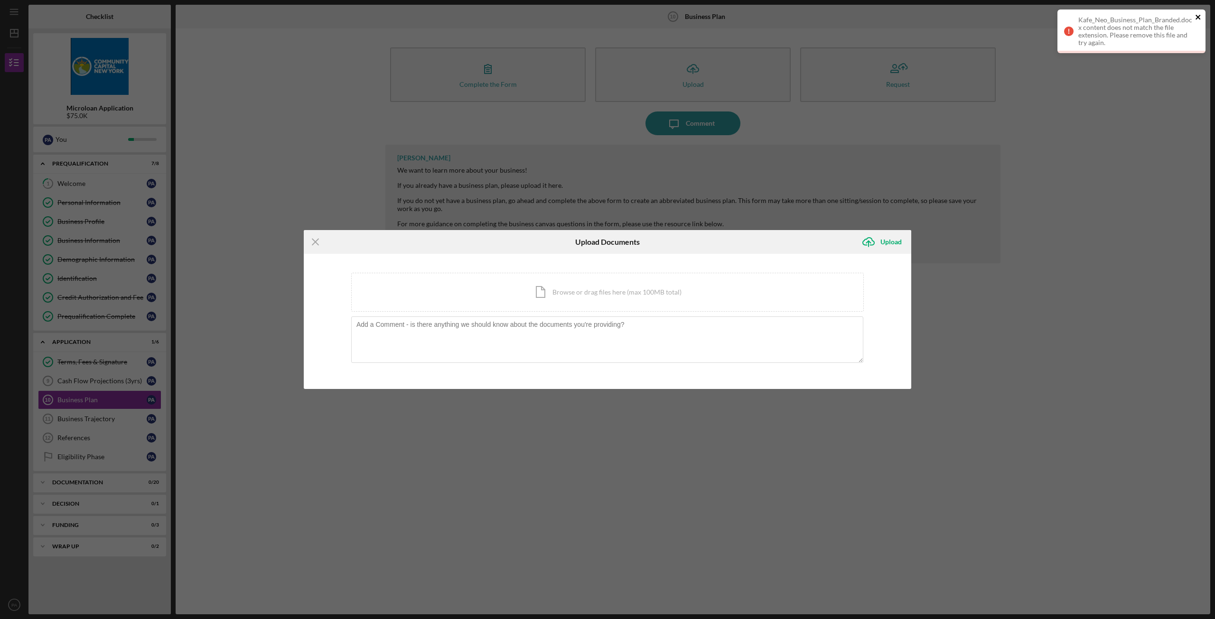
click at [1195, 15] on icon "close" at bounding box center [1198, 17] width 7 height 8
click at [314, 239] on icon "Icon/Menu Close" at bounding box center [316, 242] width 24 height 24
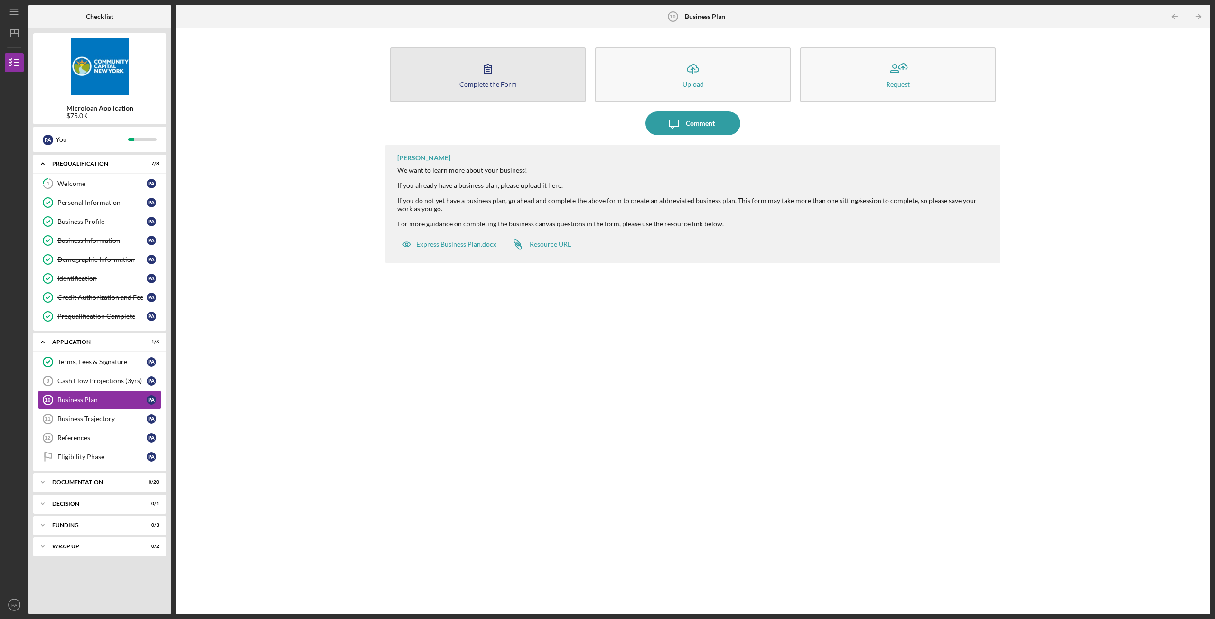
click at [531, 84] on button "Complete the Form Form" at bounding box center [487, 74] width 195 height 55
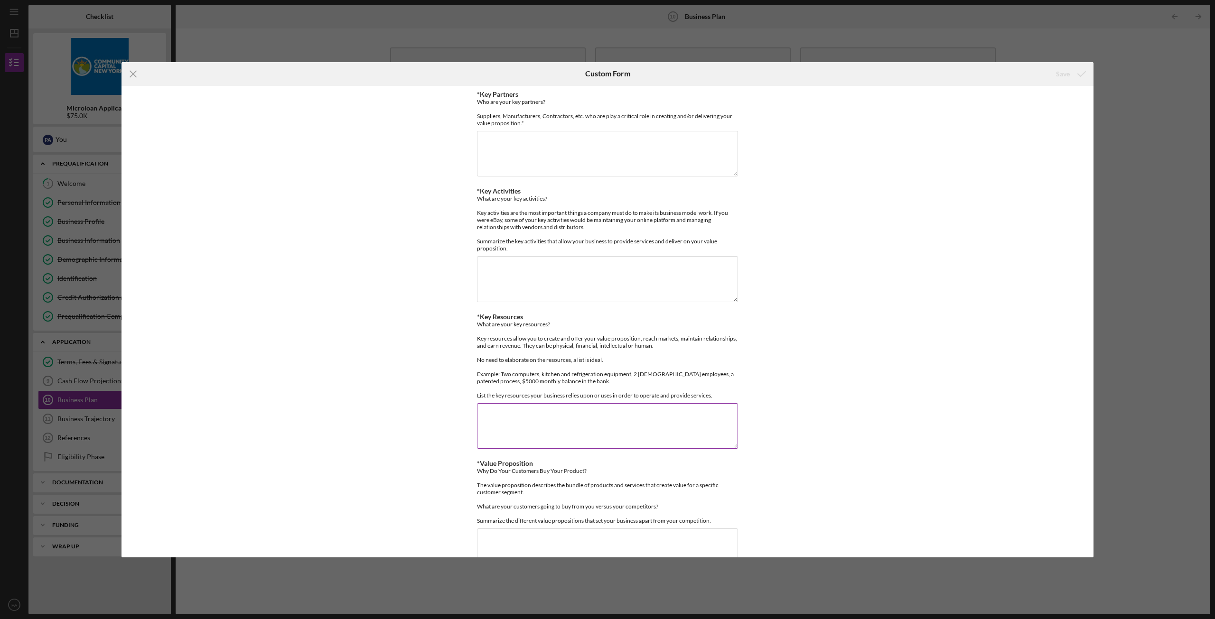
scroll to position [61, 0]
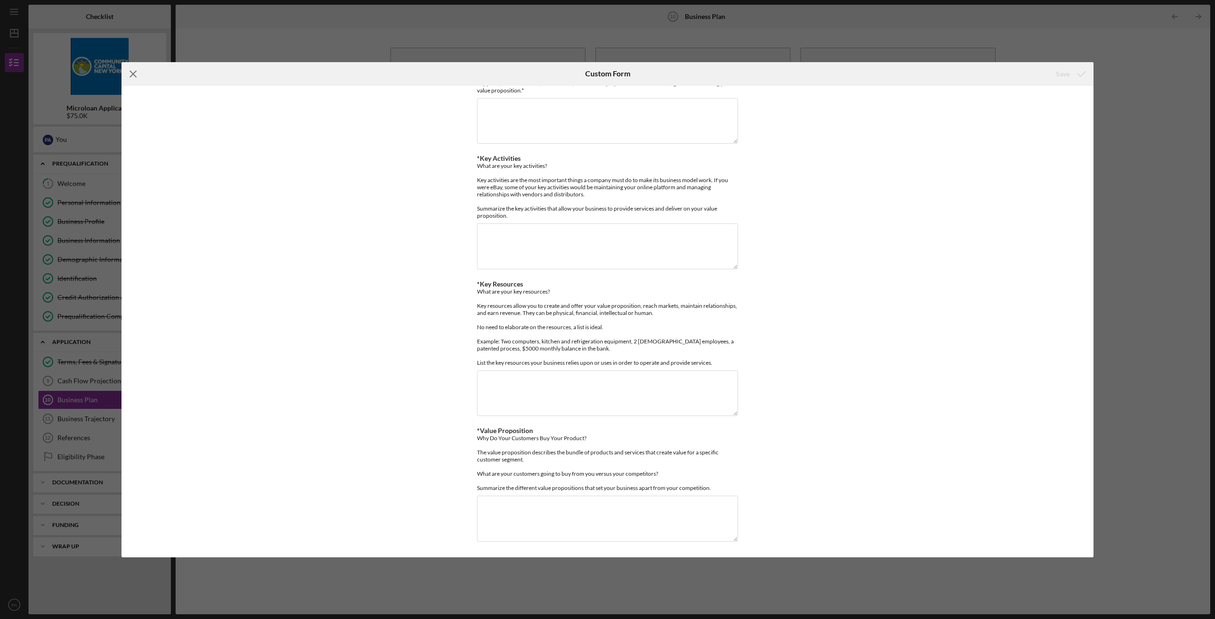
click at [133, 76] on icon "Icon/Menu Close" at bounding box center [133, 74] width 24 height 24
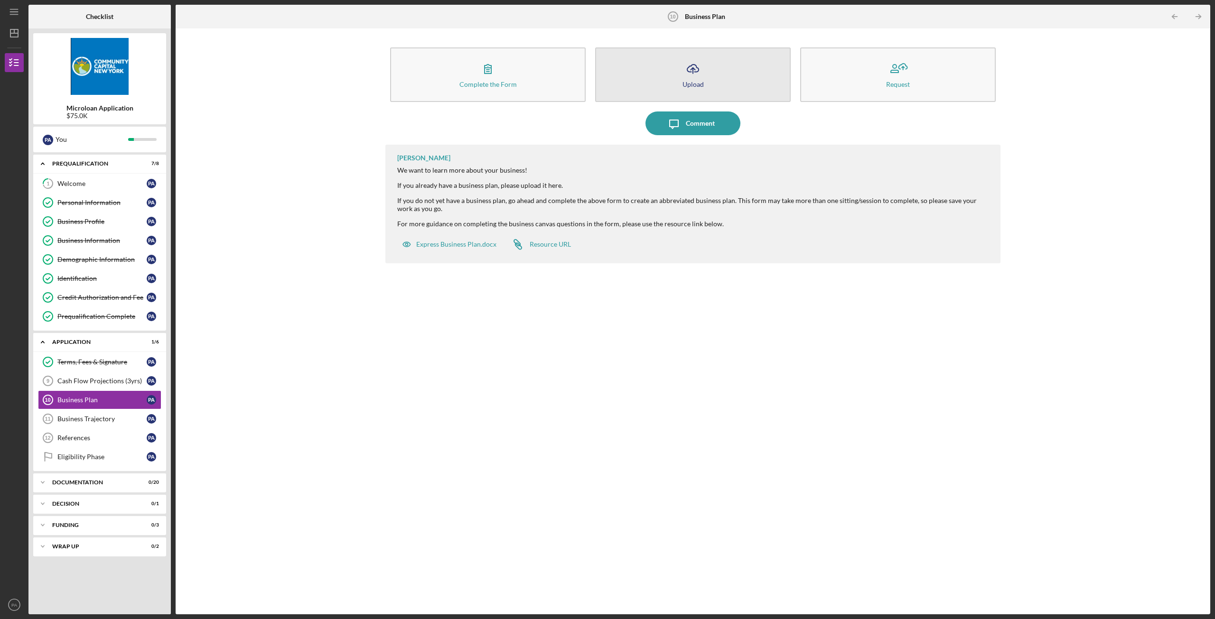
click at [684, 59] on icon "Icon/Upload" at bounding box center [693, 69] width 24 height 24
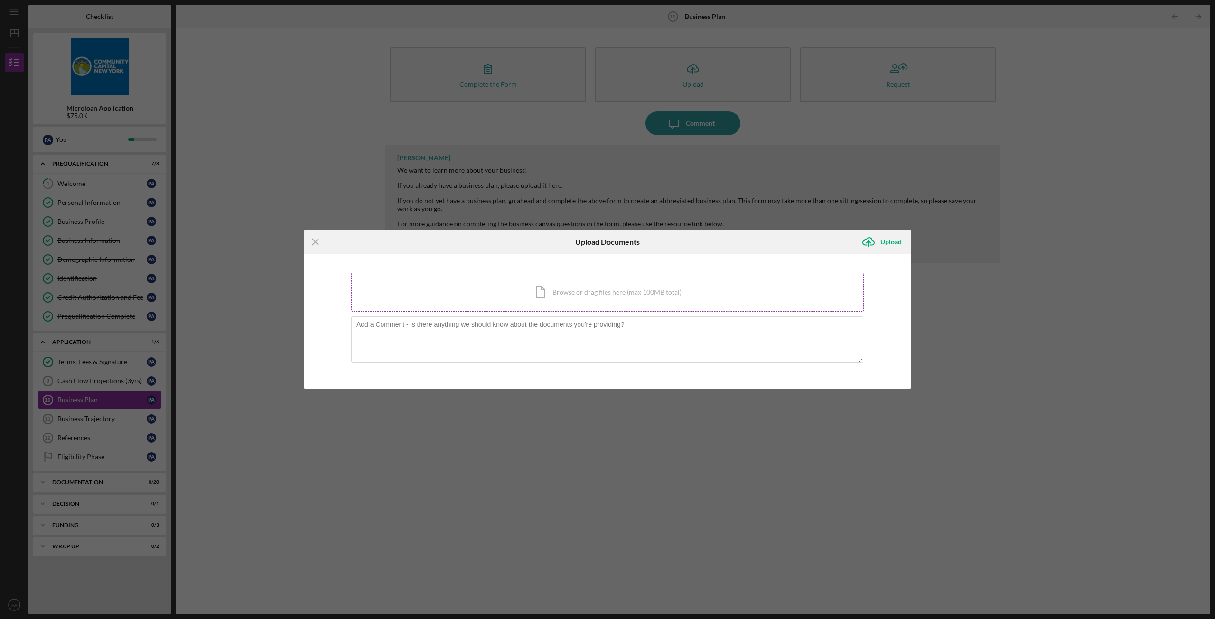
click at [559, 302] on div "Icon/Document Browse or drag files here (max 100MB total) Tap to choose files o…" at bounding box center [607, 292] width 512 height 39
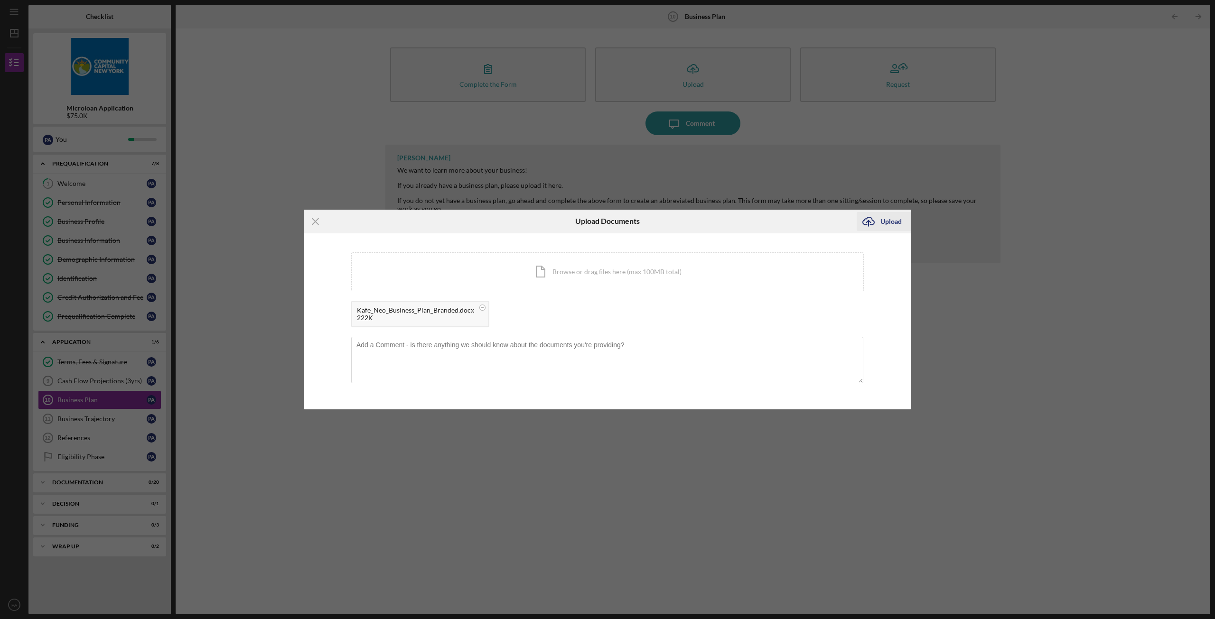
click at [885, 225] on div "Upload" at bounding box center [890, 221] width 21 height 19
click at [890, 217] on div "Upload" at bounding box center [890, 221] width 21 height 19
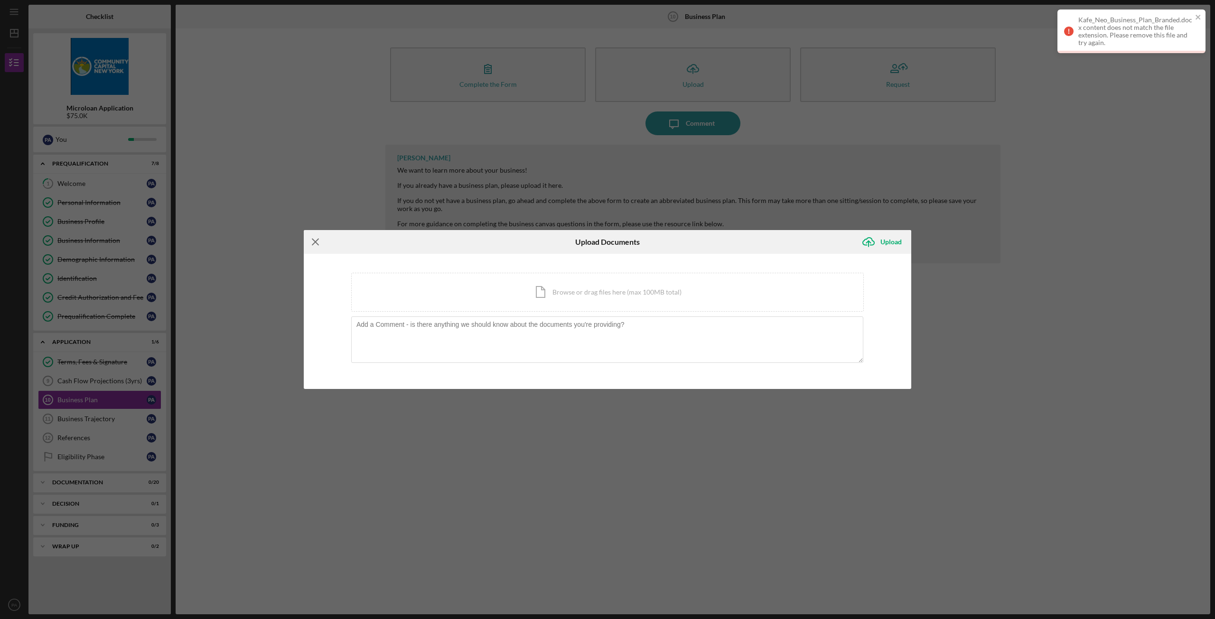
click at [309, 240] on icon "Icon/Menu Close" at bounding box center [316, 242] width 24 height 24
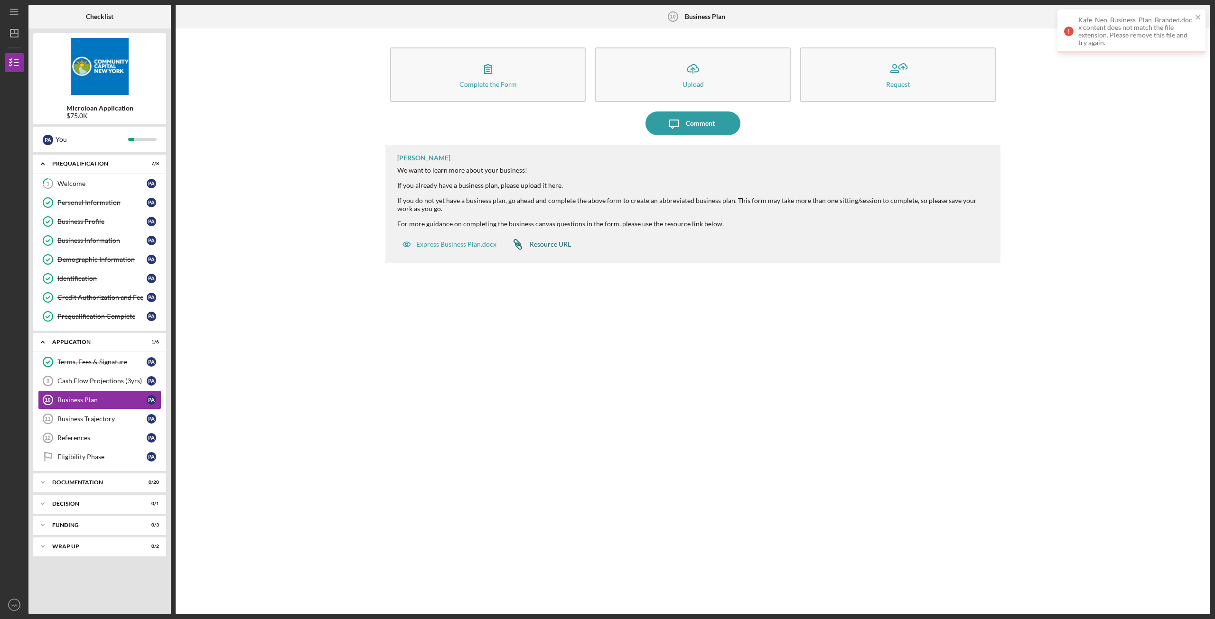
click at [542, 247] on div "Resource URL" at bounding box center [550, 245] width 41 height 8
click at [933, 84] on button "Request" at bounding box center [897, 74] width 195 height 55
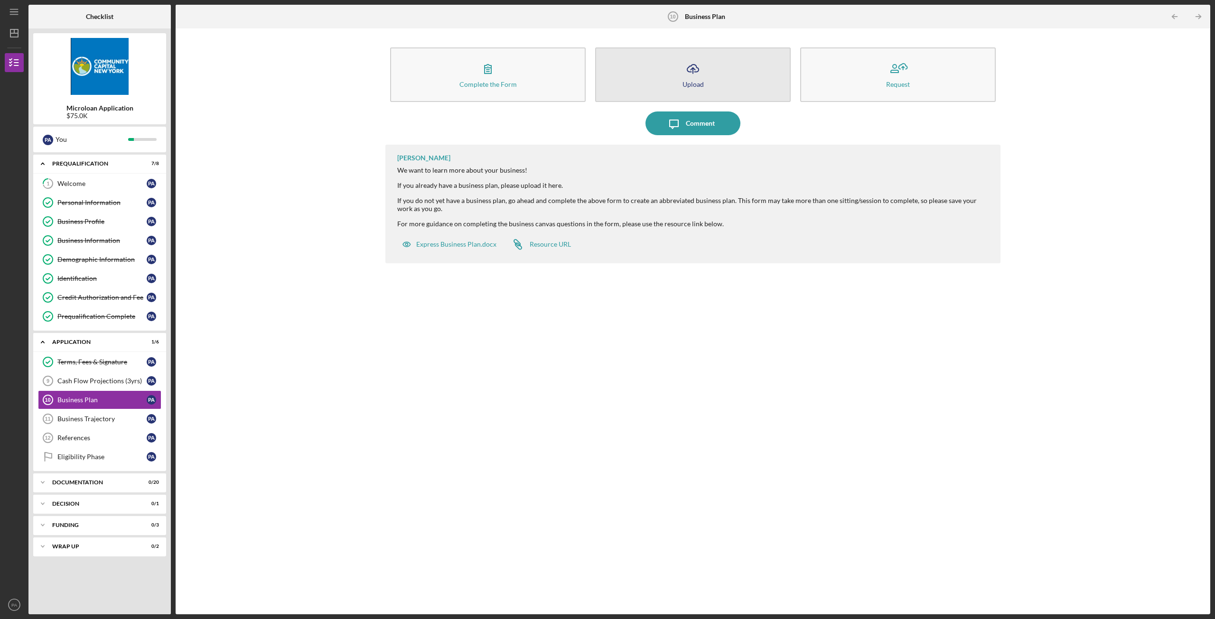
click at [709, 61] on button "Icon/Upload Upload" at bounding box center [692, 74] width 195 height 55
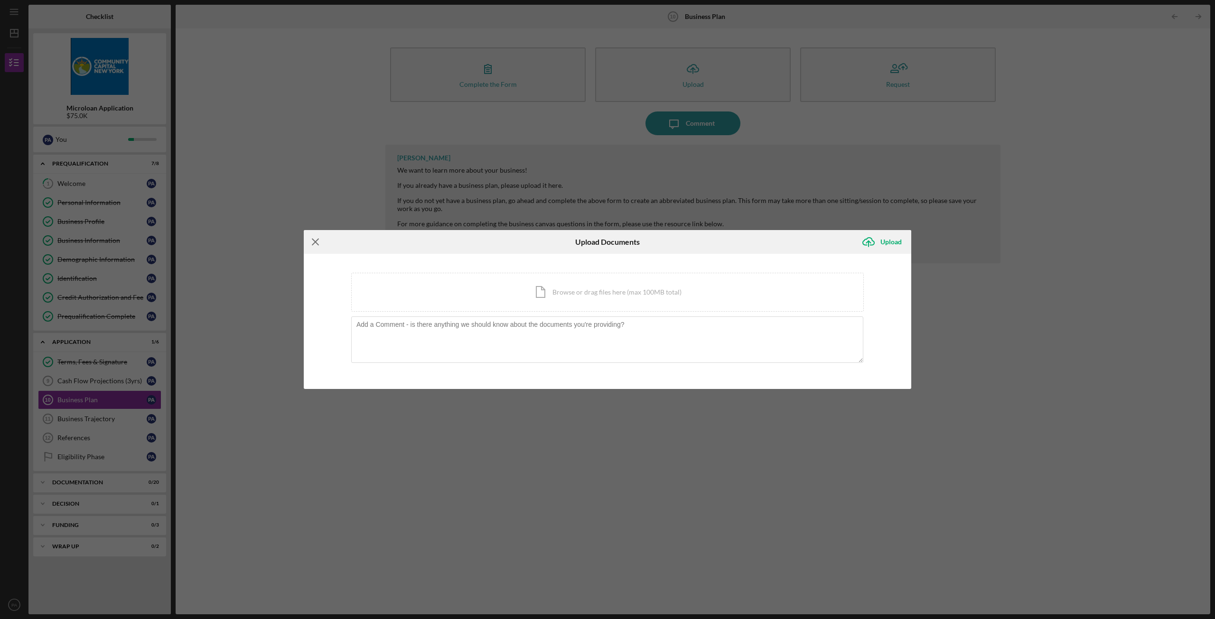
click at [317, 242] on icon "Icon/Menu Close" at bounding box center [316, 242] width 24 height 24
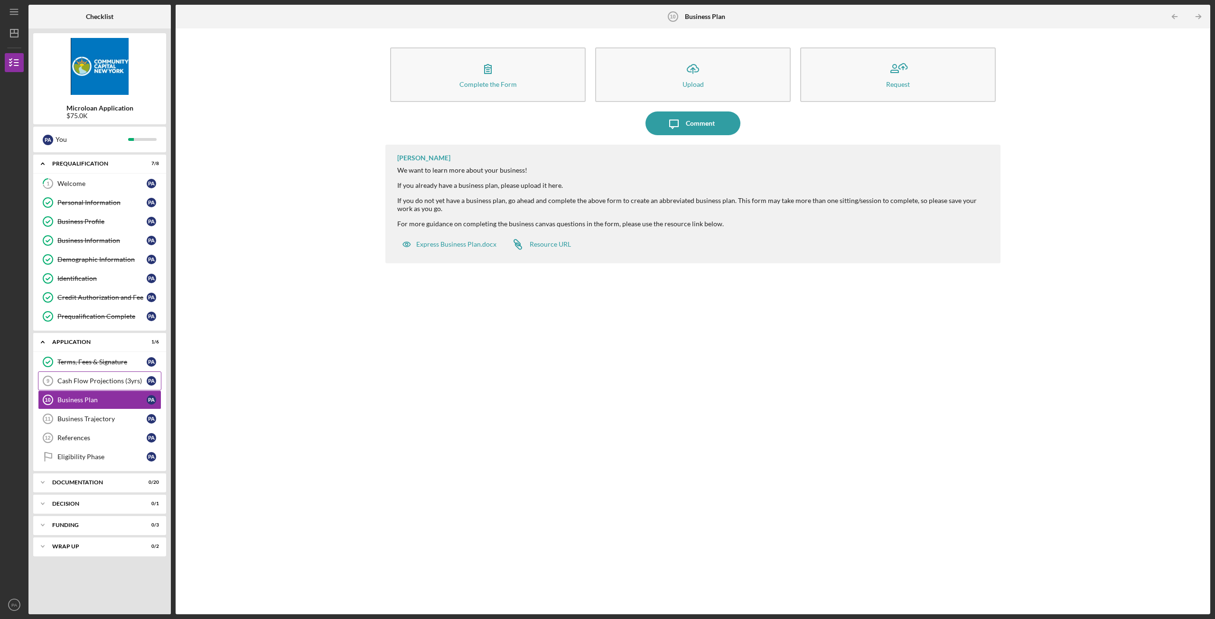
click at [92, 381] on div "Cash Flow Projections (3yrs)" at bounding box center [101, 381] width 89 height 8
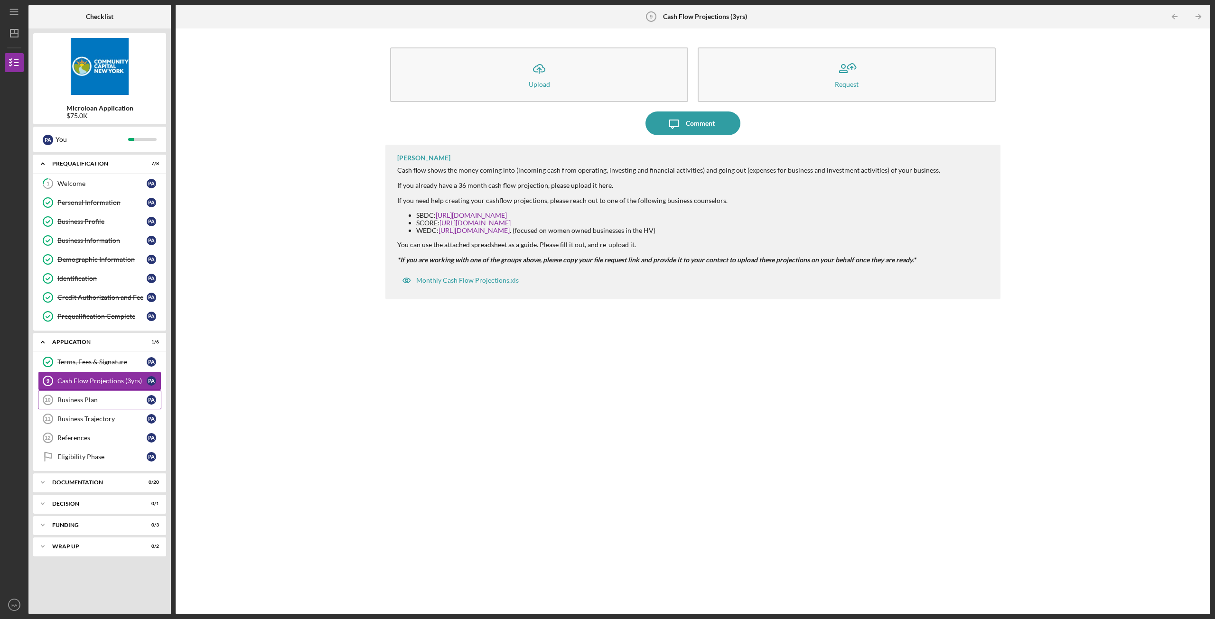
click at [89, 403] on div "Business Plan" at bounding box center [101, 400] width 89 height 8
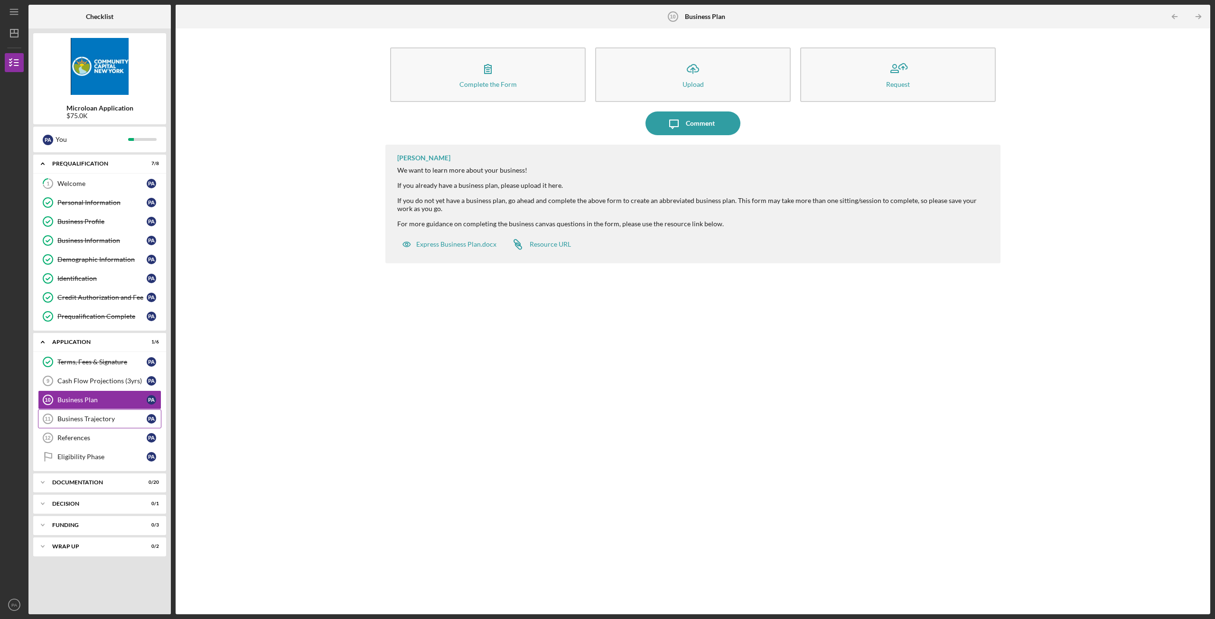
click at [87, 418] on div "Business Trajectory" at bounding box center [101, 419] width 89 height 8
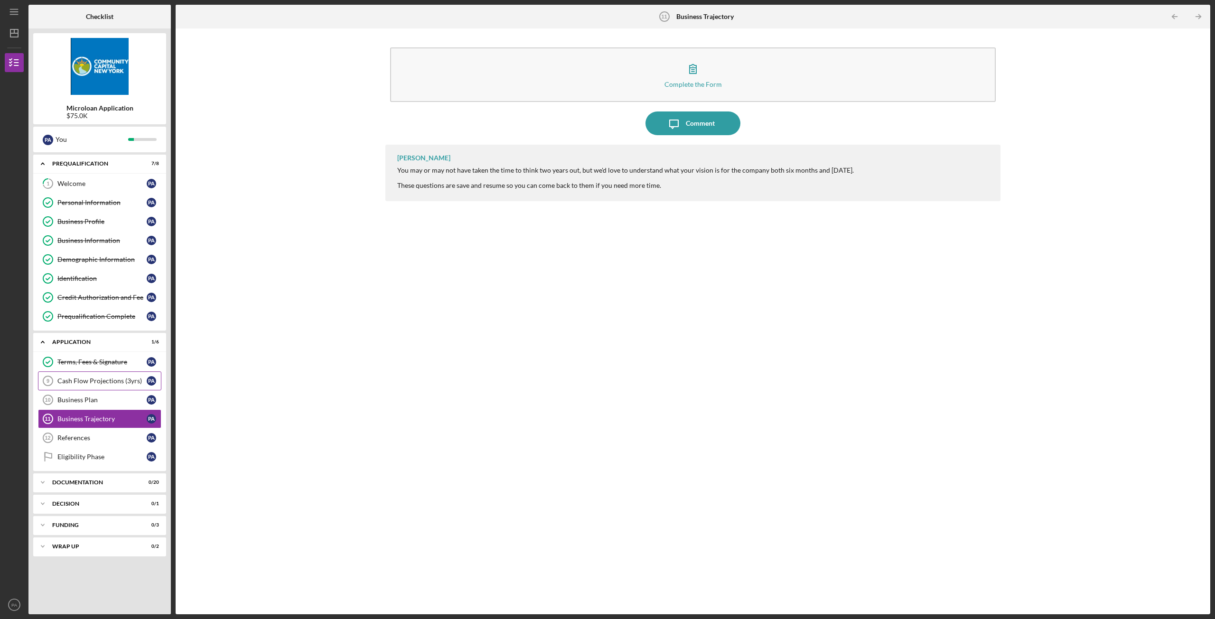
click at [82, 380] on div "Cash Flow Projections (3yrs)" at bounding box center [101, 381] width 89 height 8
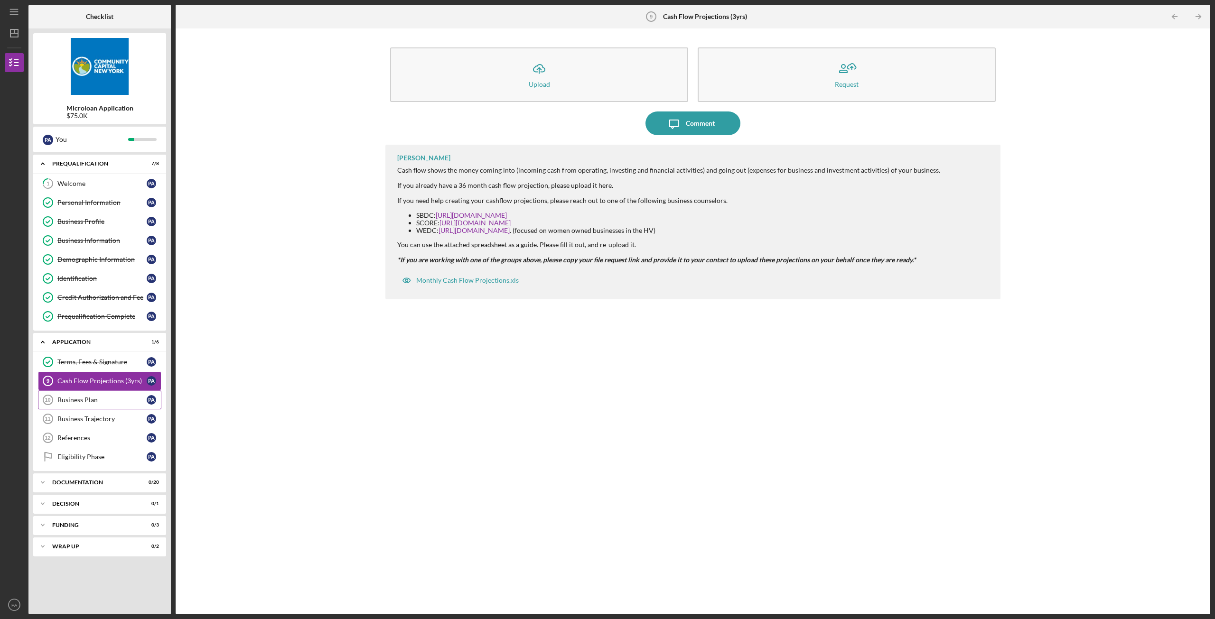
click at [85, 395] on link "Business Plan 10 Business Plan P A" at bounding box center [99, 399] width 123 height 19
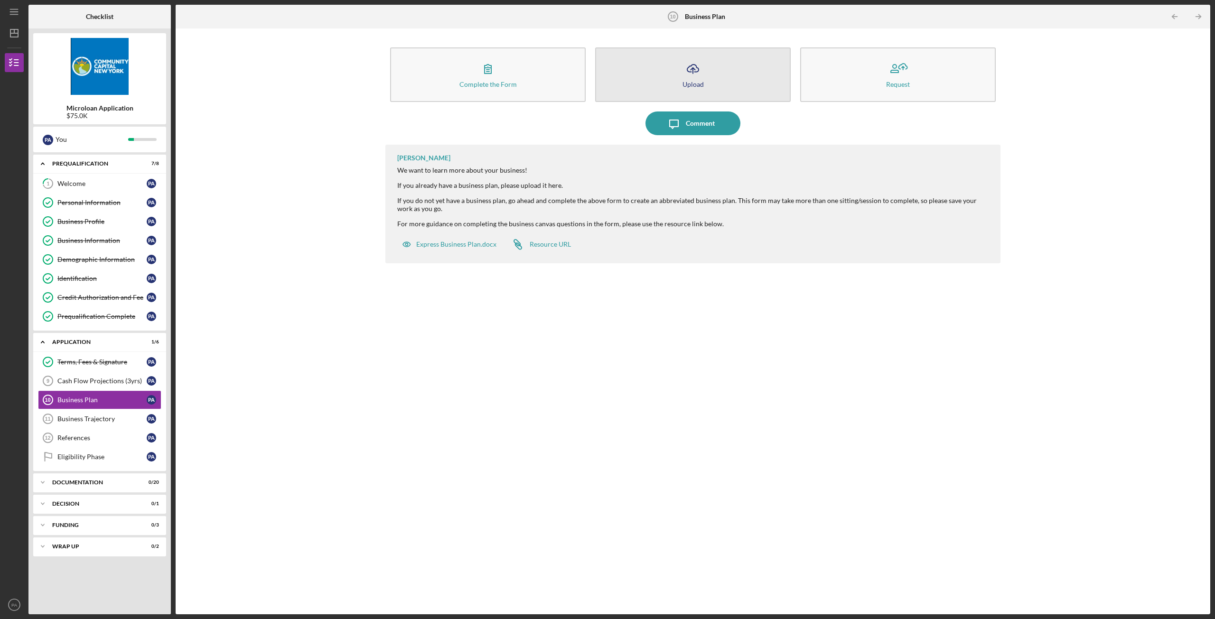
click at [683, 75] on icon "Icon/Upload" at bounding box center [693, 69] width 24 height 24
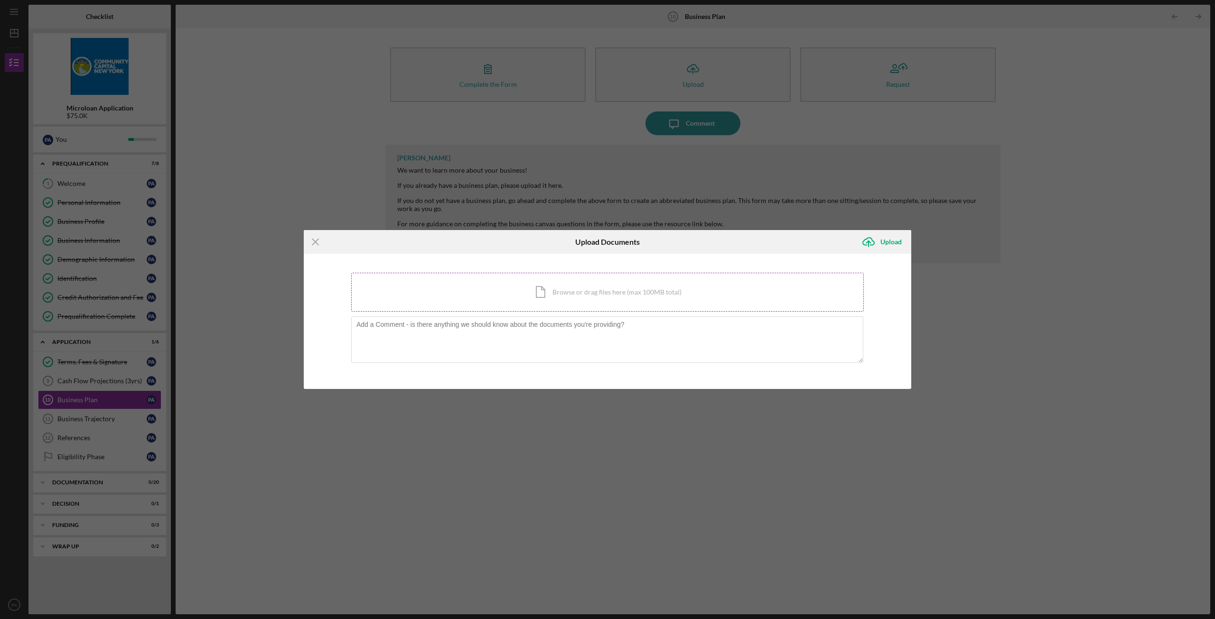
click at [601, 302] on div "Icon/Document Browse or drag files here (max 100MB total) Tap to choose files o…" at bounding box center [607, 292] width 512 height 39
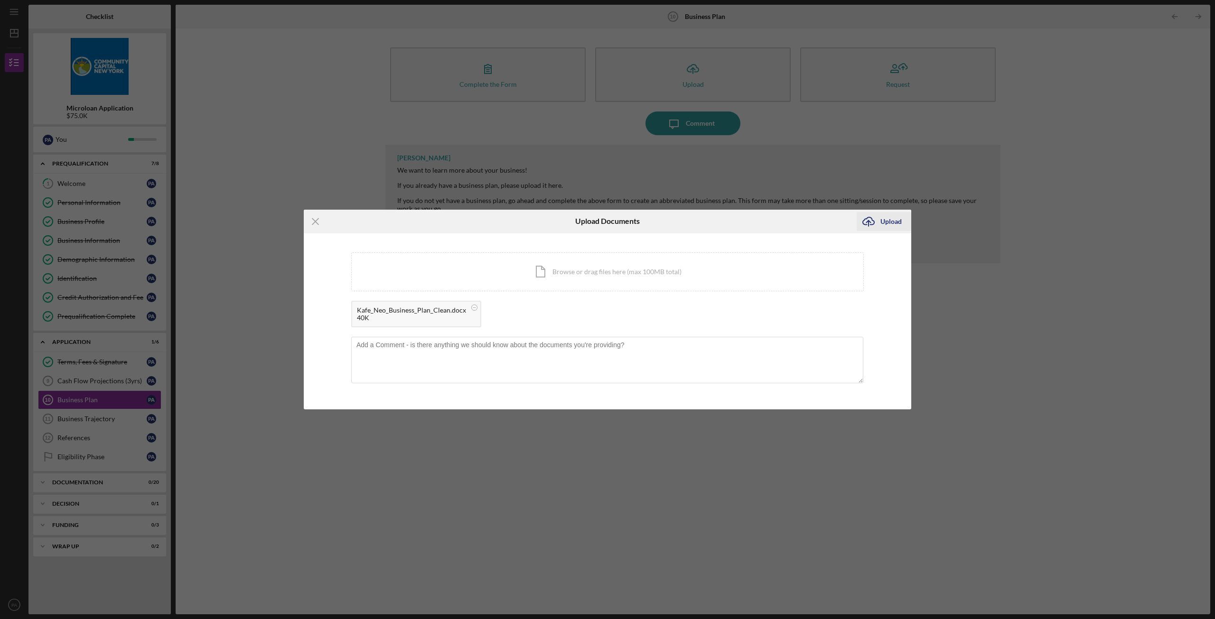
click at [858, 223] on icon "Icon/Upload" at bounding box center [868, 222] width 24 height 24
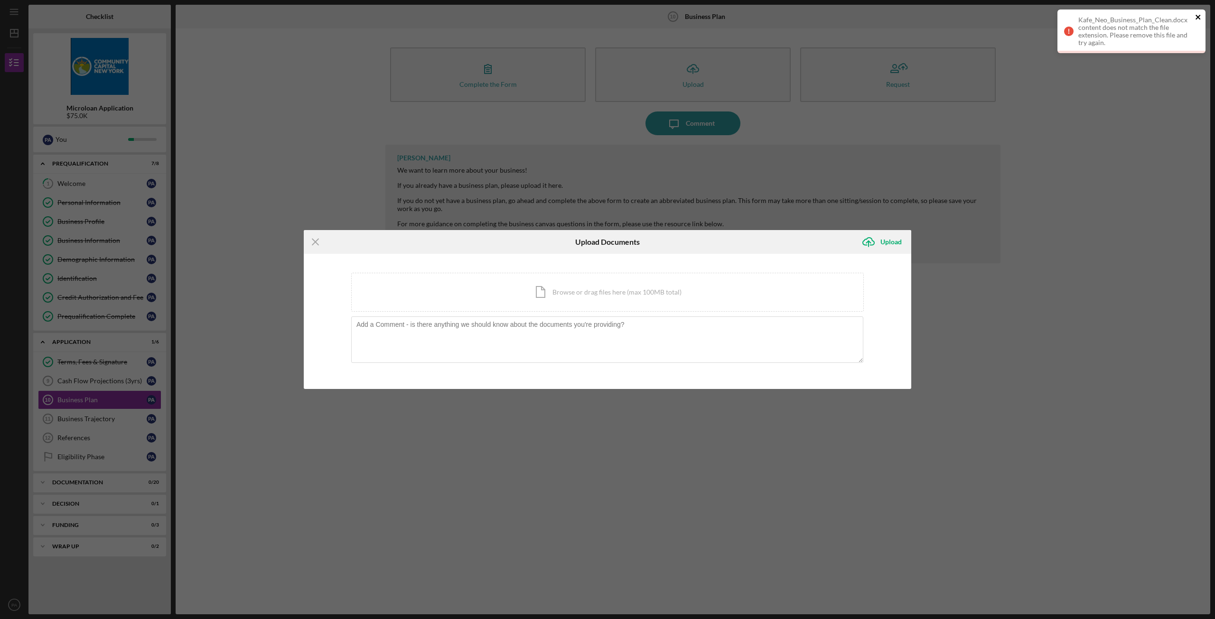
click at [1200, 15] on icon "close" at bounding box center [1198, 17] width 7 height 8
click at [313, 244] on line at bounding box center [315, 242] width 6 height 6
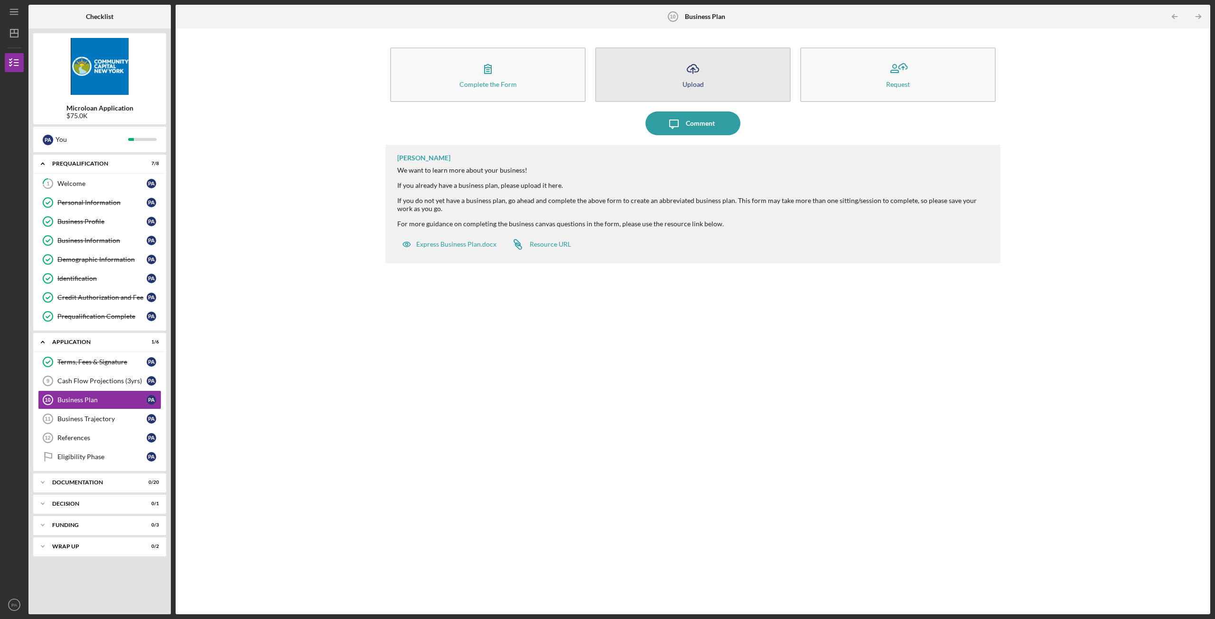
click at [677, 54] on button "Icon/Upload Upload" at bounding box center [692, 74] width 195 height 55
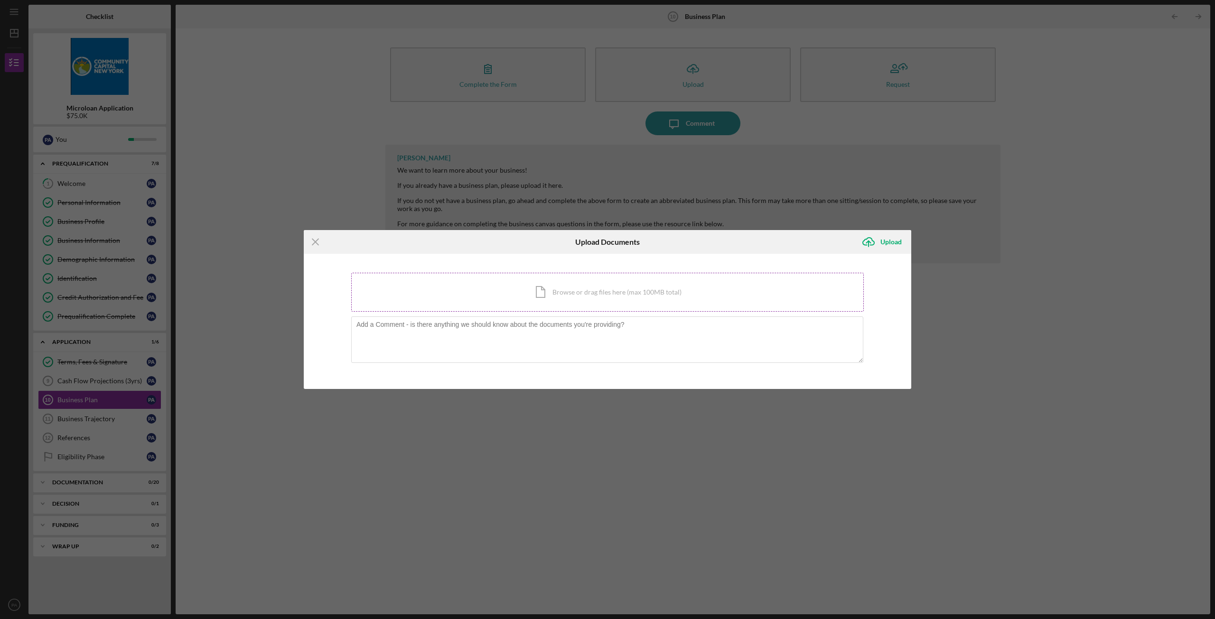
click at [465, 289] on div "Icon/Document Browse or drag files here (max 100MB total) Tap to choose files o…" at bounding box center [607, 292] width 512 height 39
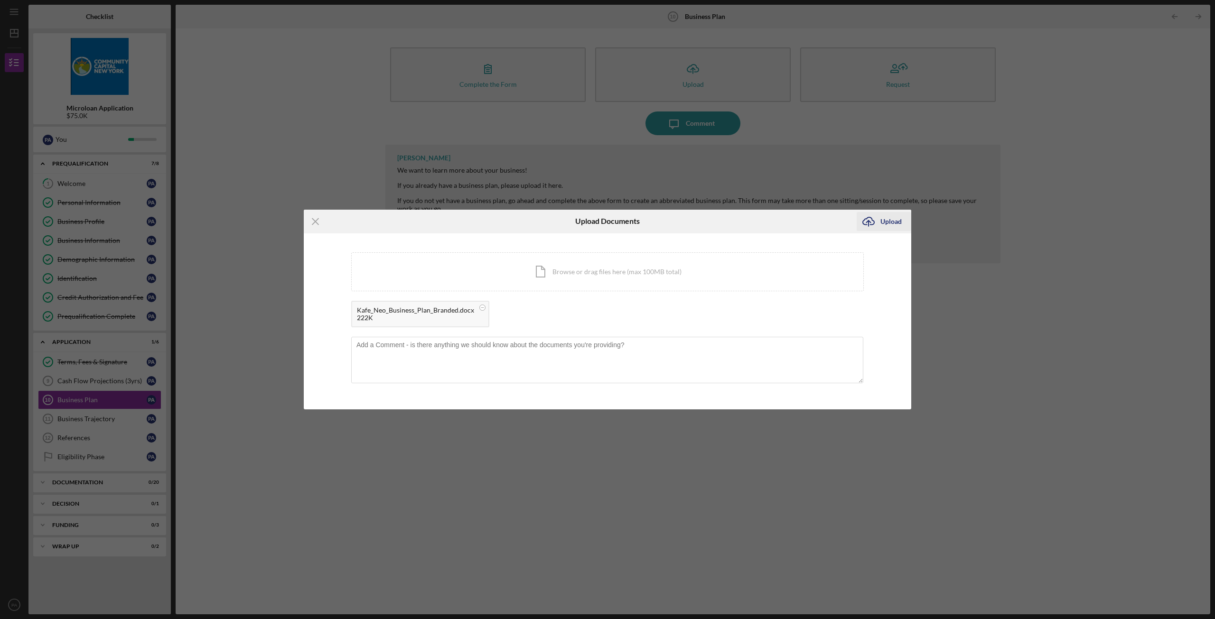
click at [889, 221] on div "Upload" at bounding box center [890, 221] width 21 height 19
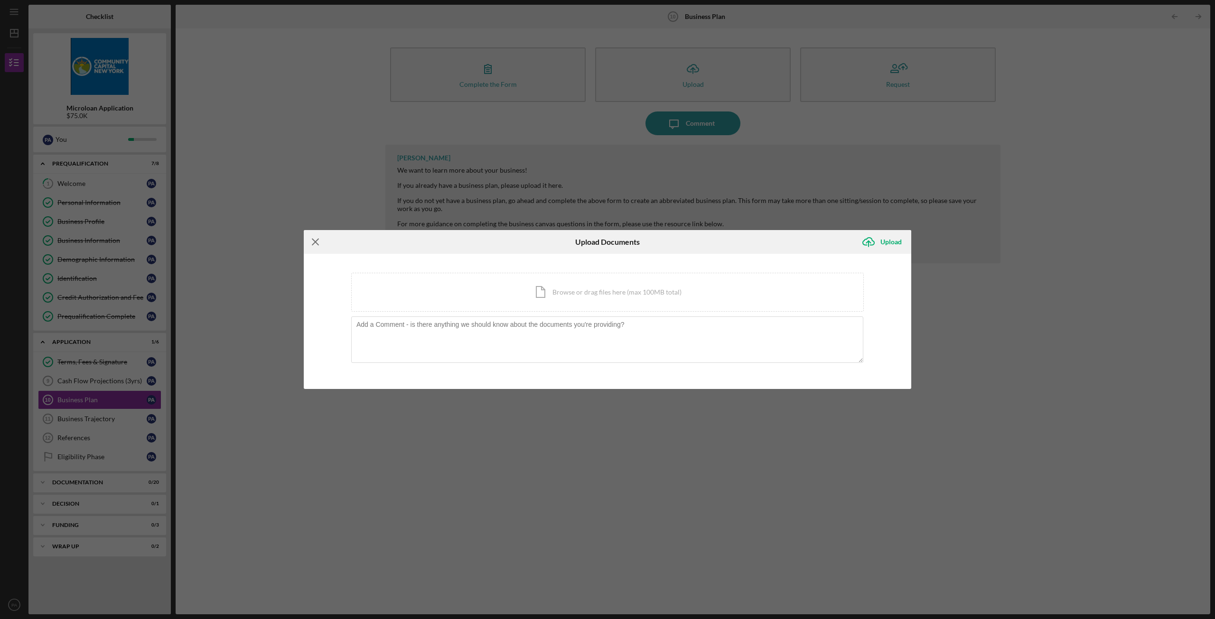
click at [313, 240] on line at bounding box center [315, 242] width 6 height 6
